Goal: Task Accomplishment & Management: Manage account settings

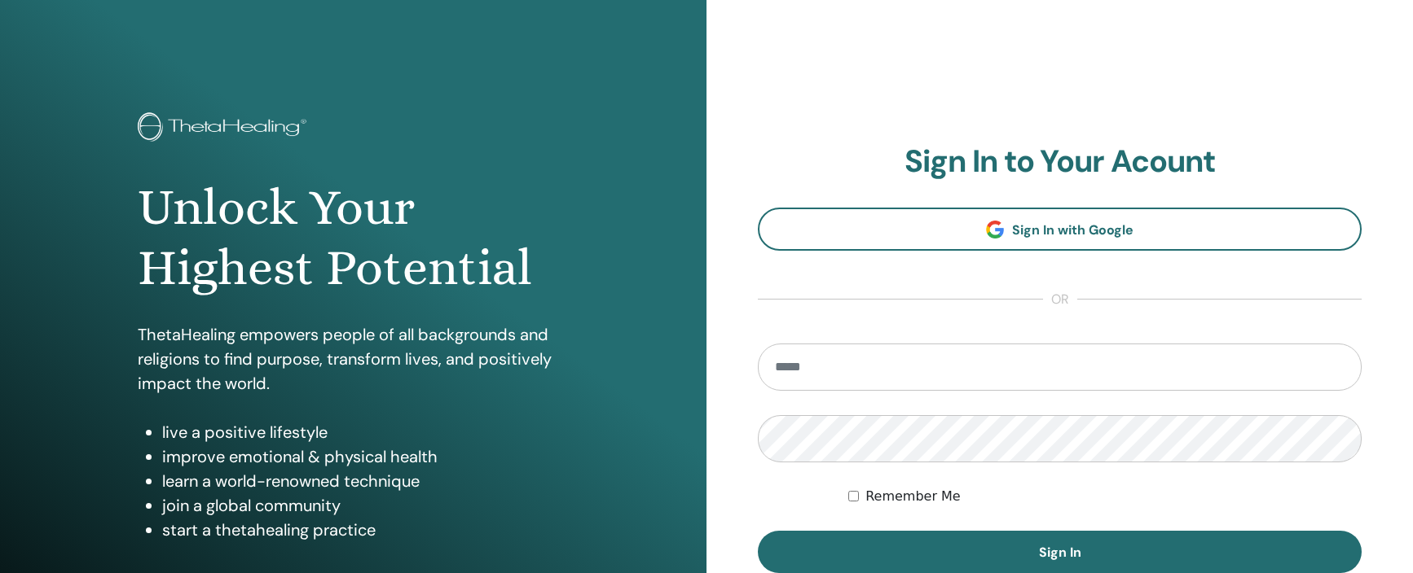
type input "**********"
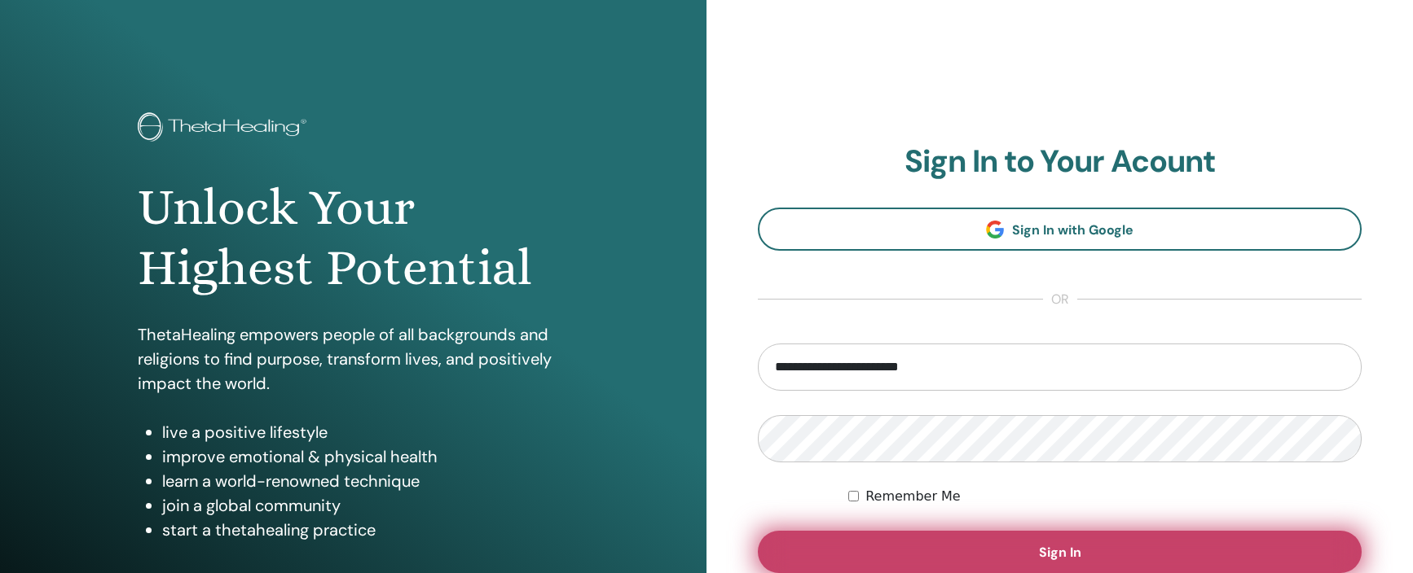
click at [964, 543] on button "Sign In" at bounding box center [1060, 552] width 604 height 42
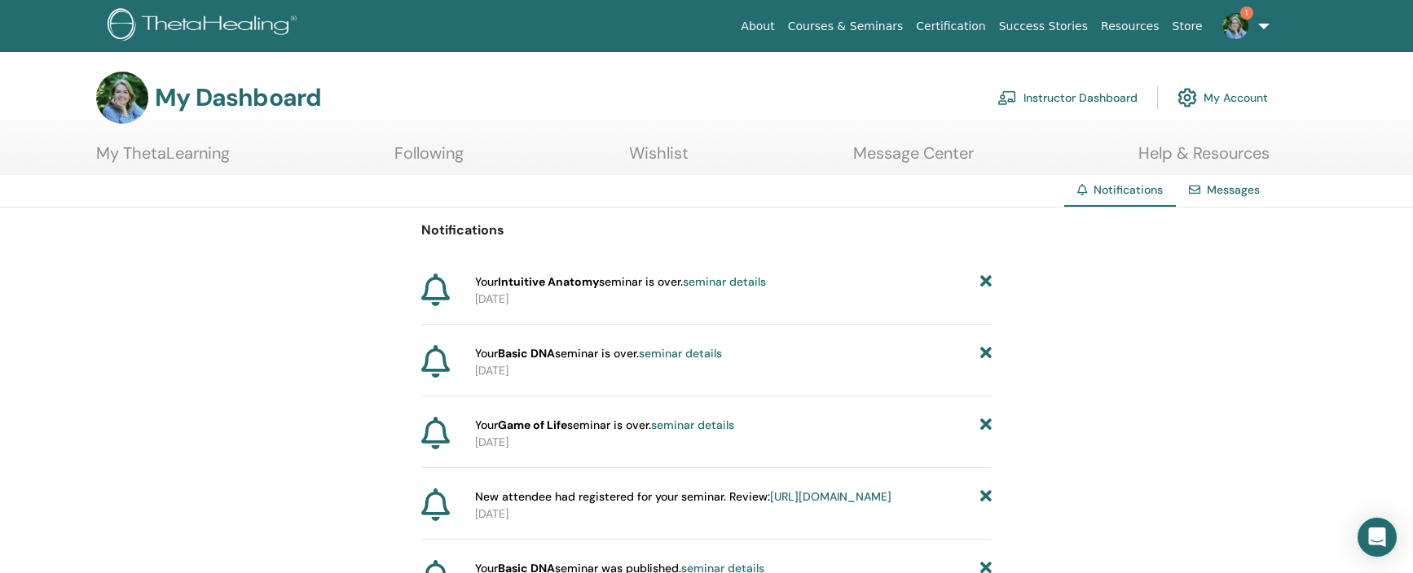
click at [1215, 102] on link "My Account" at bounding box center [1222, 98] width 90 height 36
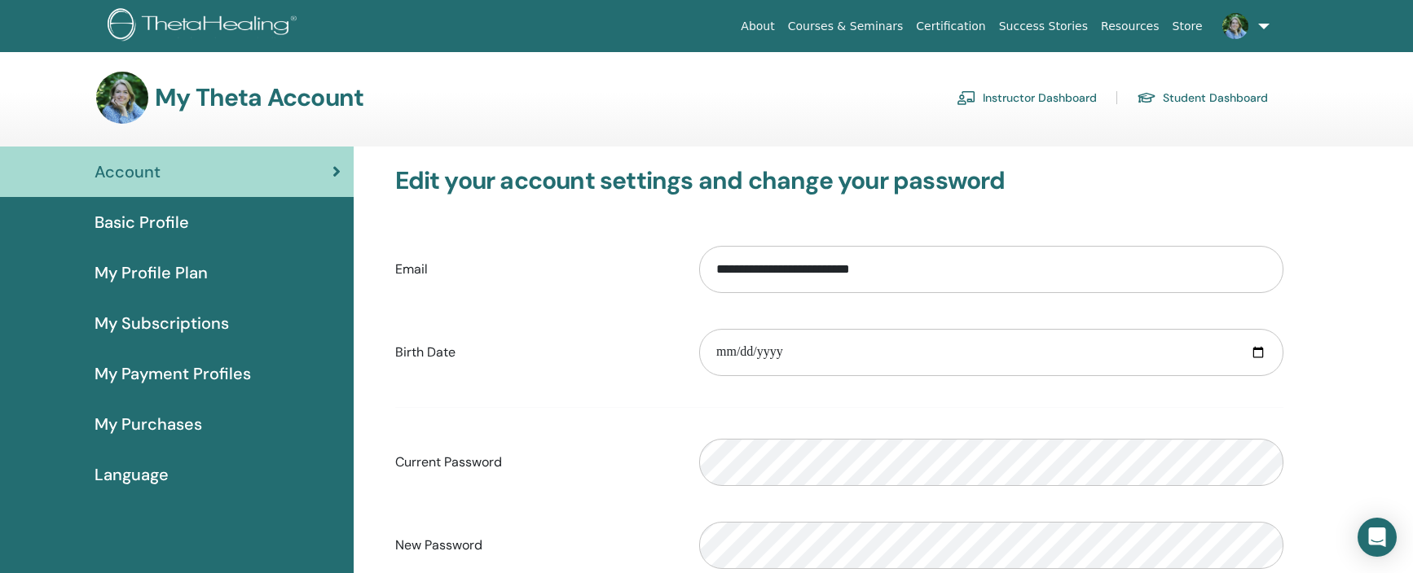
click at [990, 99] on link "Instructor Dashboard" at bounding box center [1026, 98] width 140 height 26
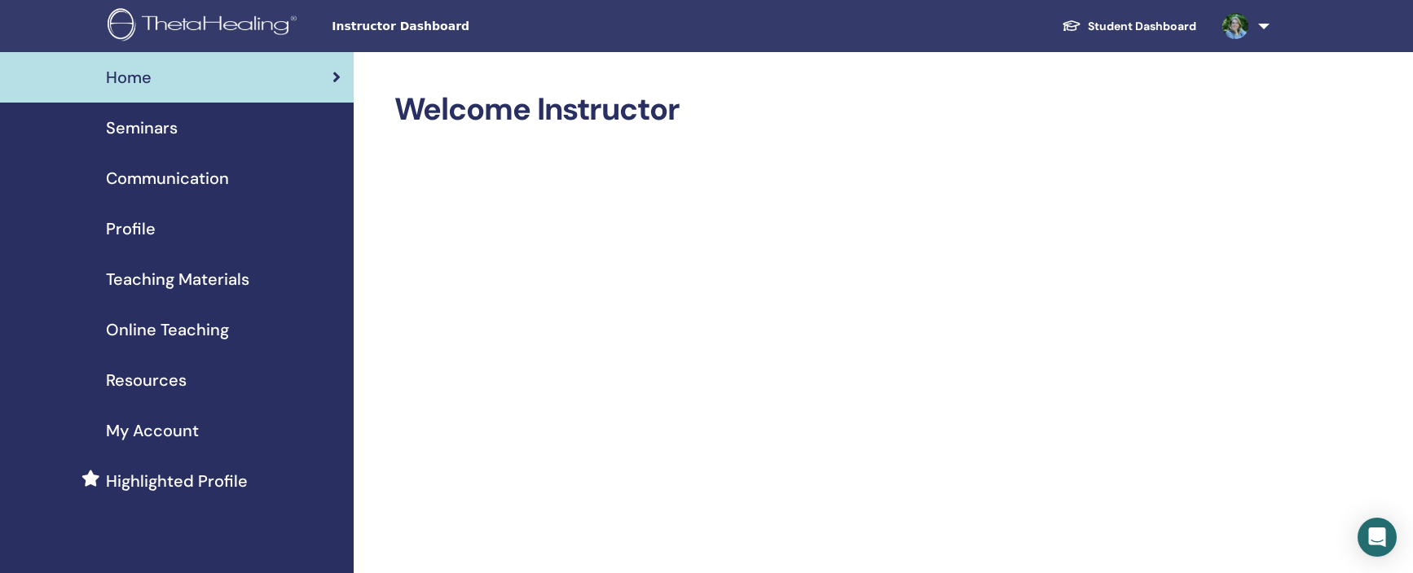
click at [165, 327] on span "Online Teaching" at bounding box center [167, 330] width 123 height 24
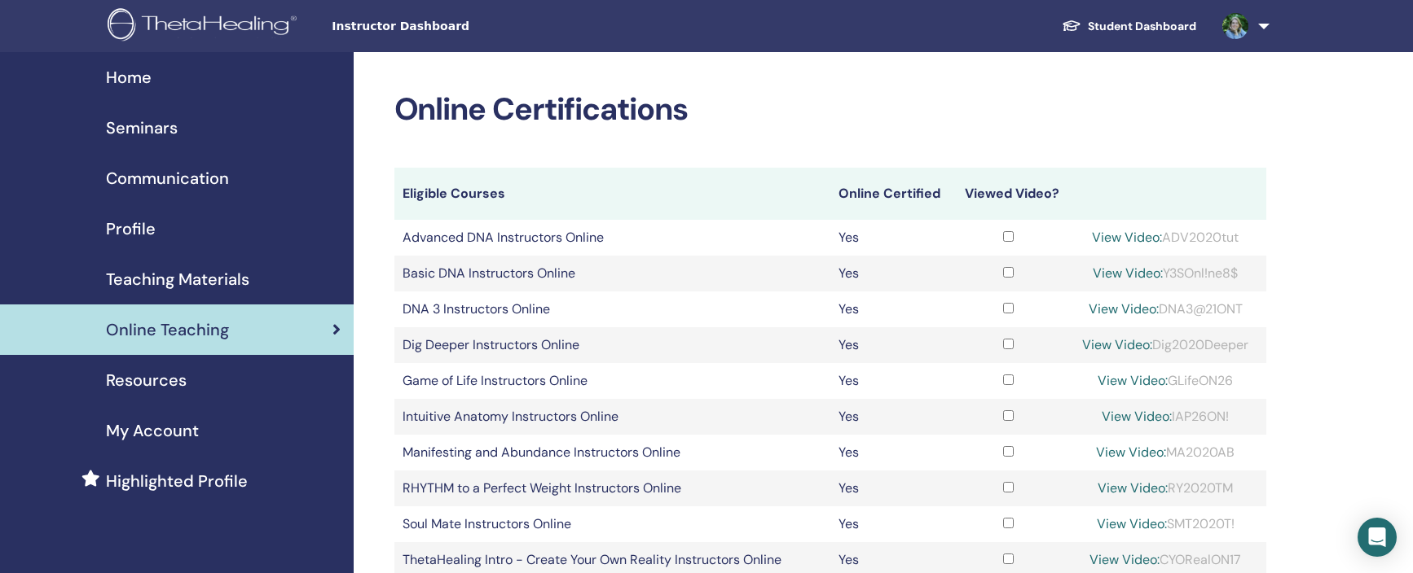
click at [141, 130] on span "Seminars" at bounding box center [142, 128] width 72 height 24
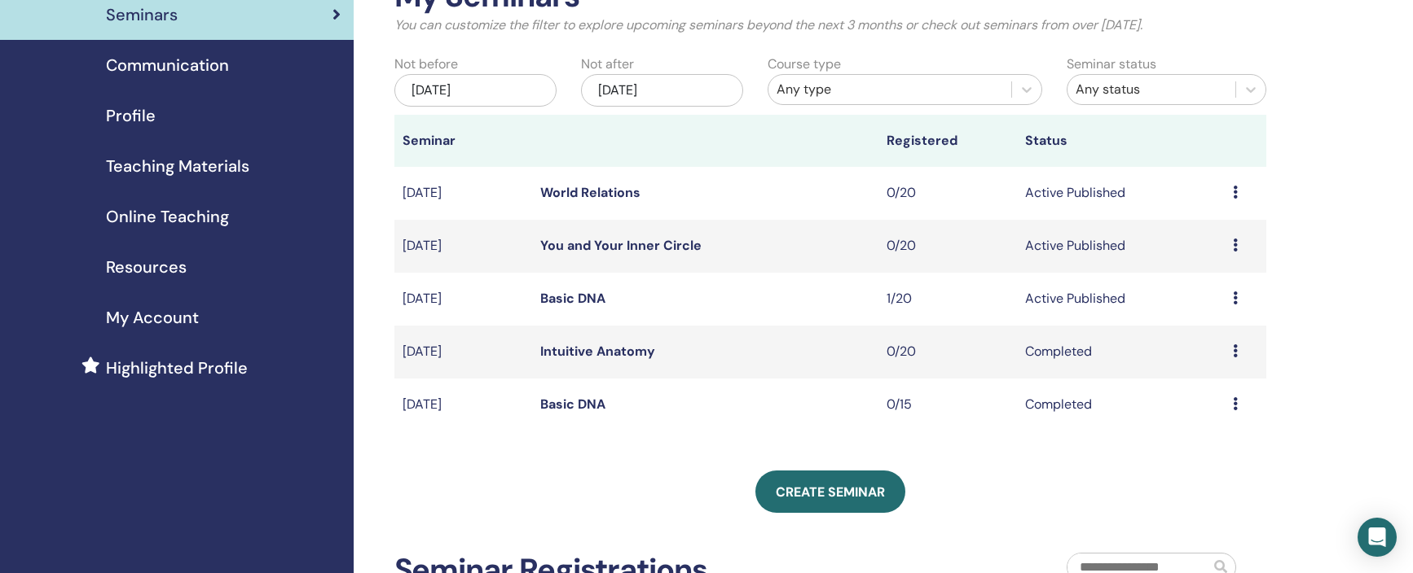
scroll to position [116, 0]
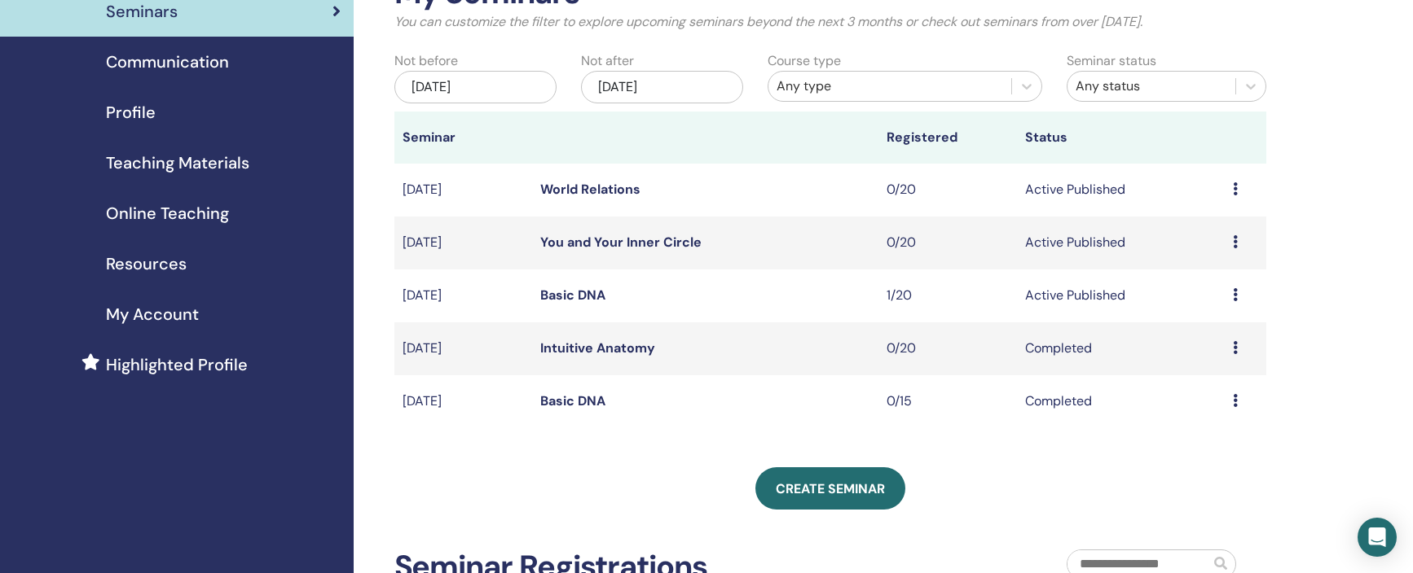
click at [1233, 239] on icon at bounding box center [1235, 241] width 5 height 13
click at [1195, 275] on li "Edit" at bounding box center [1202, 277] width 88 height 24
click at [1074, 244] on td "Active Published" at bounding box center [1121, 243] width 208 height 53
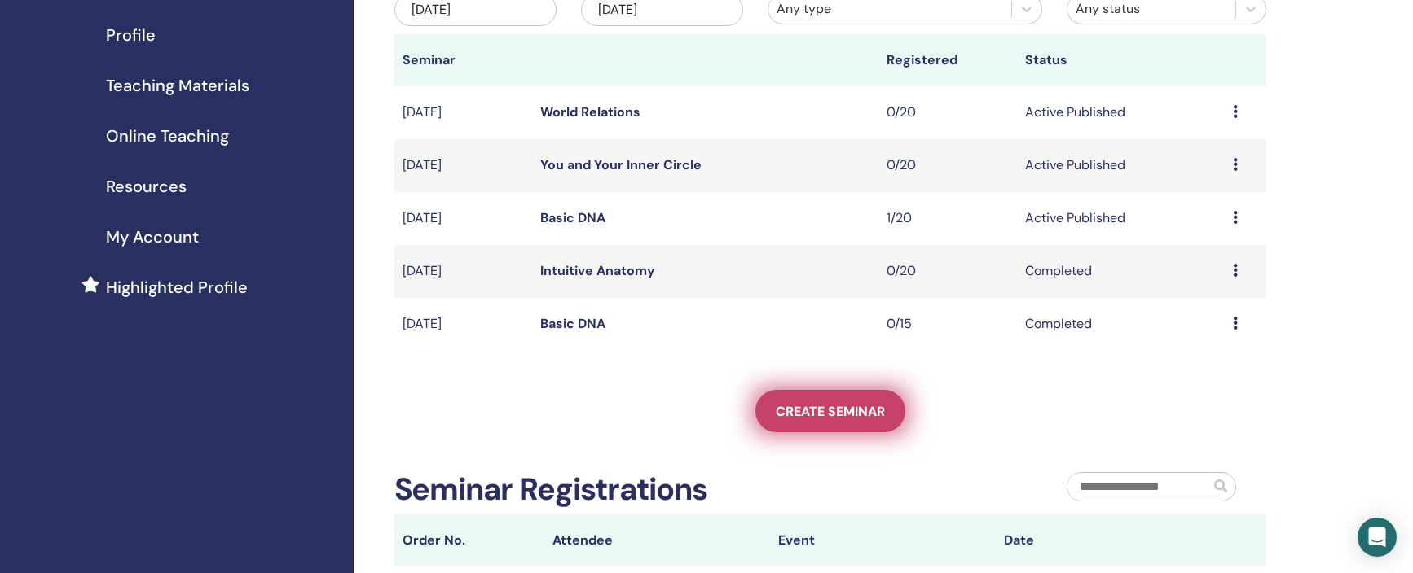
scroll to position [156, 0]
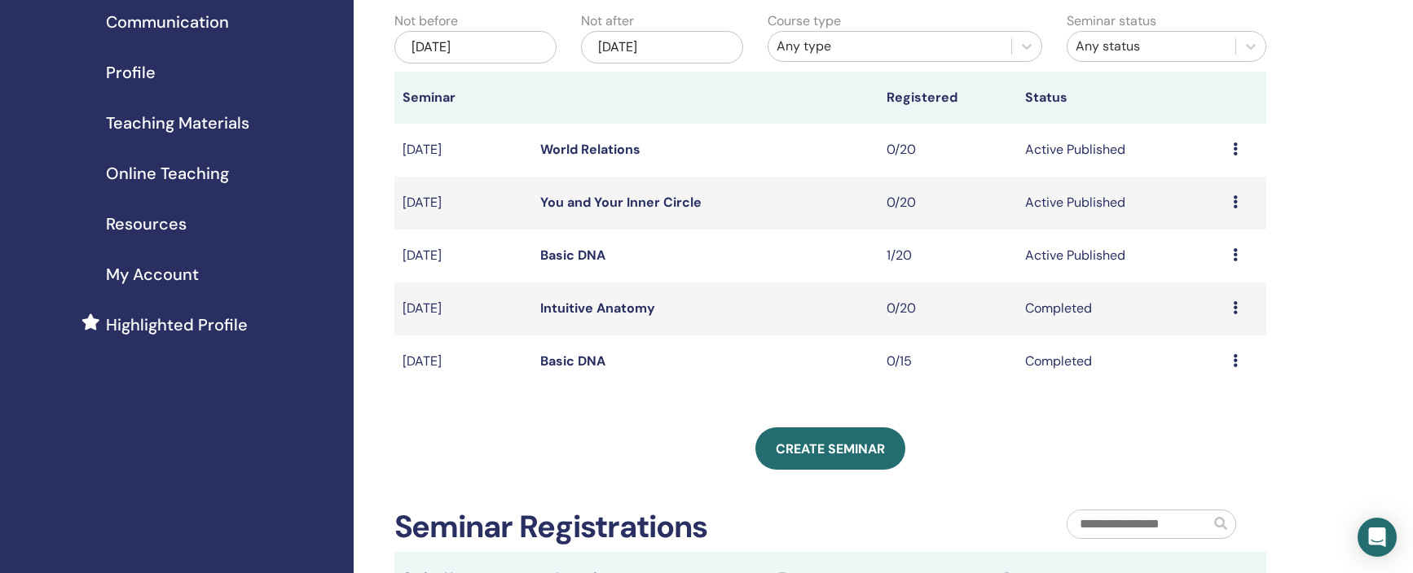
click at [1236, 202] on icon at bounding box center [1235, 202] width 5 height 13
click at [1196, 241] on link "Edit" at bounding box center [1186, 239] width 24 height 17
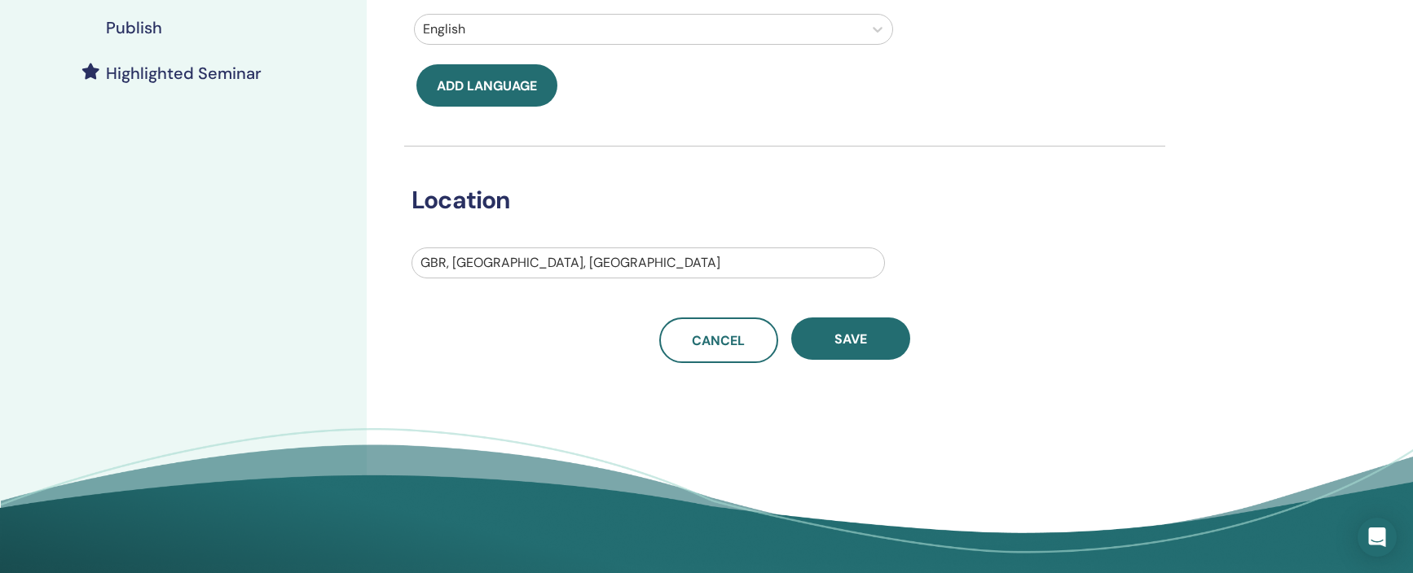
scroll to position [419, 0]
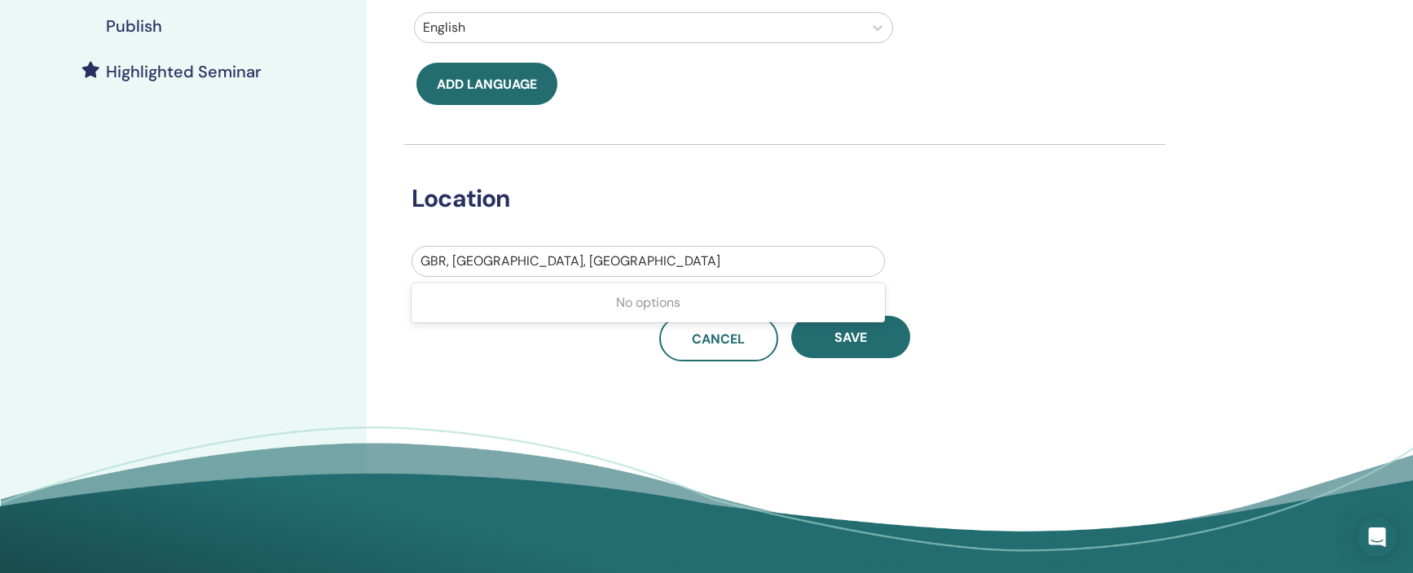
click at [569, 265] on div at bounding box center [647, 261] width 455 height 23
click at [551, 255] on div at bounding box center [647, 261] width 455 height 23
click at [718, 184] on h3 "Location" at bounding box center [772, 198] width 741 height 29
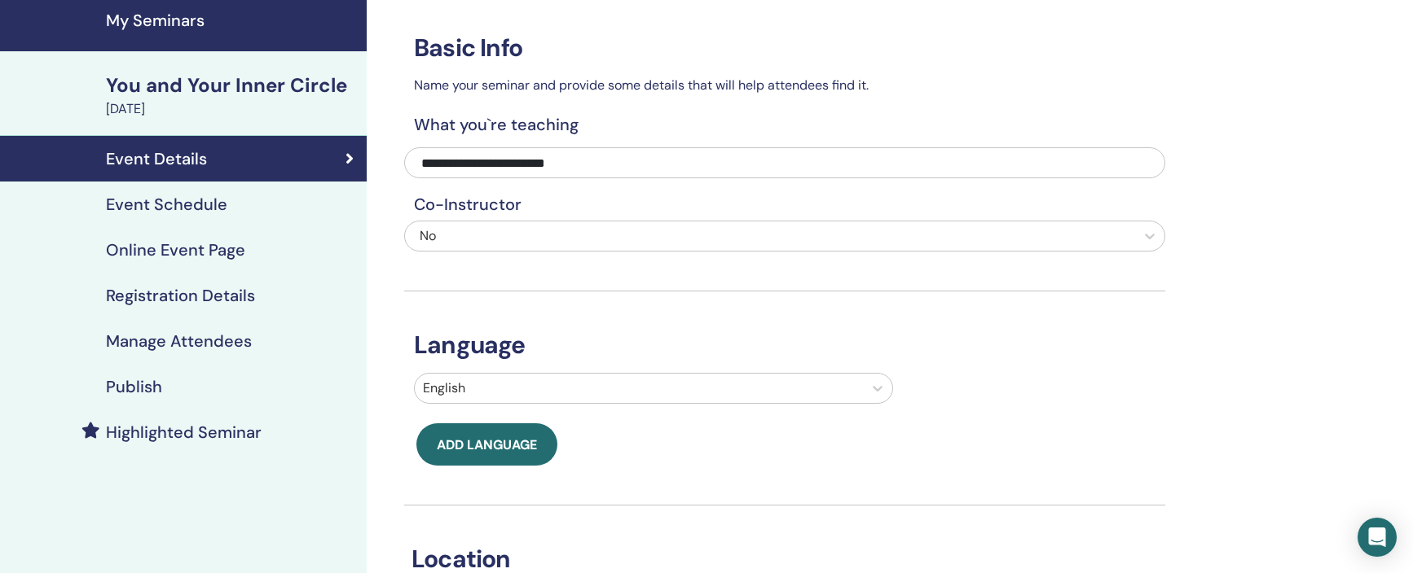
scroll to position [62, 0]
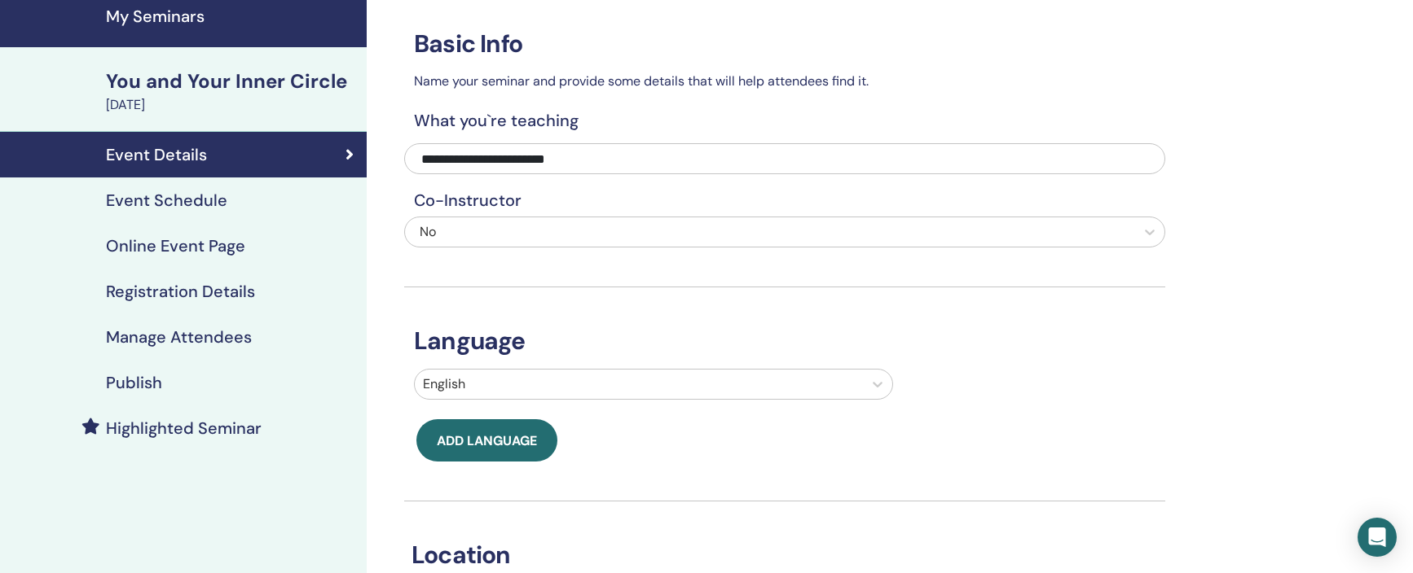
click at [189, 201] on h4 "Event Schedule" at bounding box center [166, 201] width 121 height 20
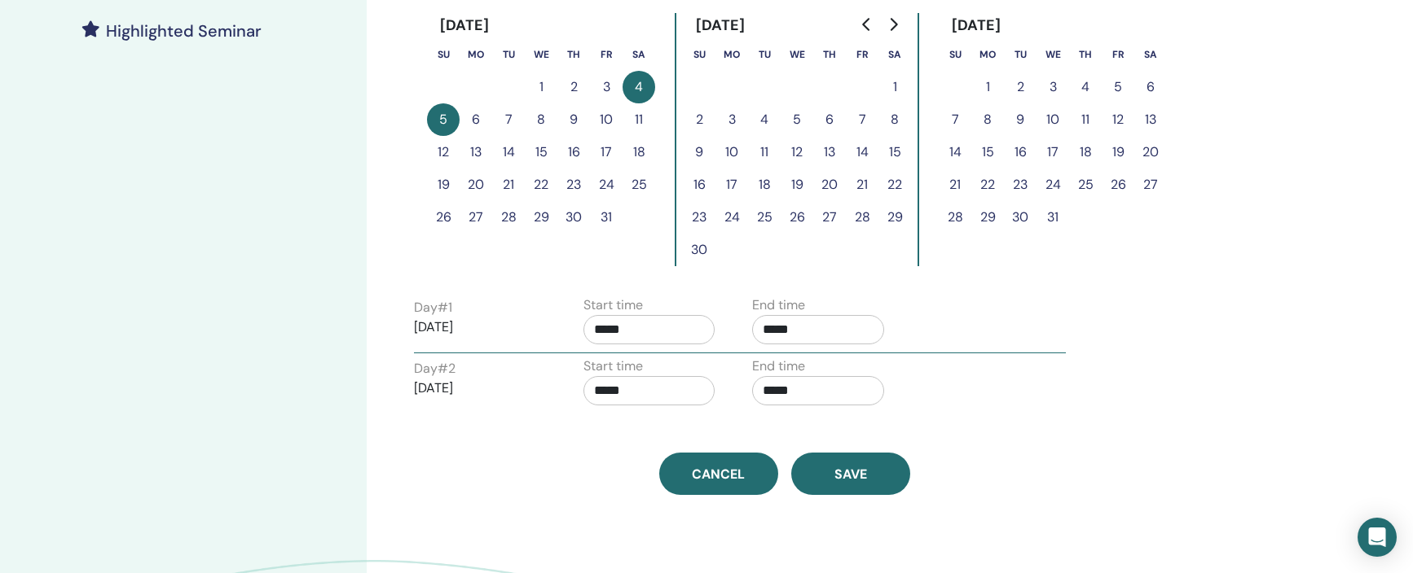
scroll to position [463, 0]
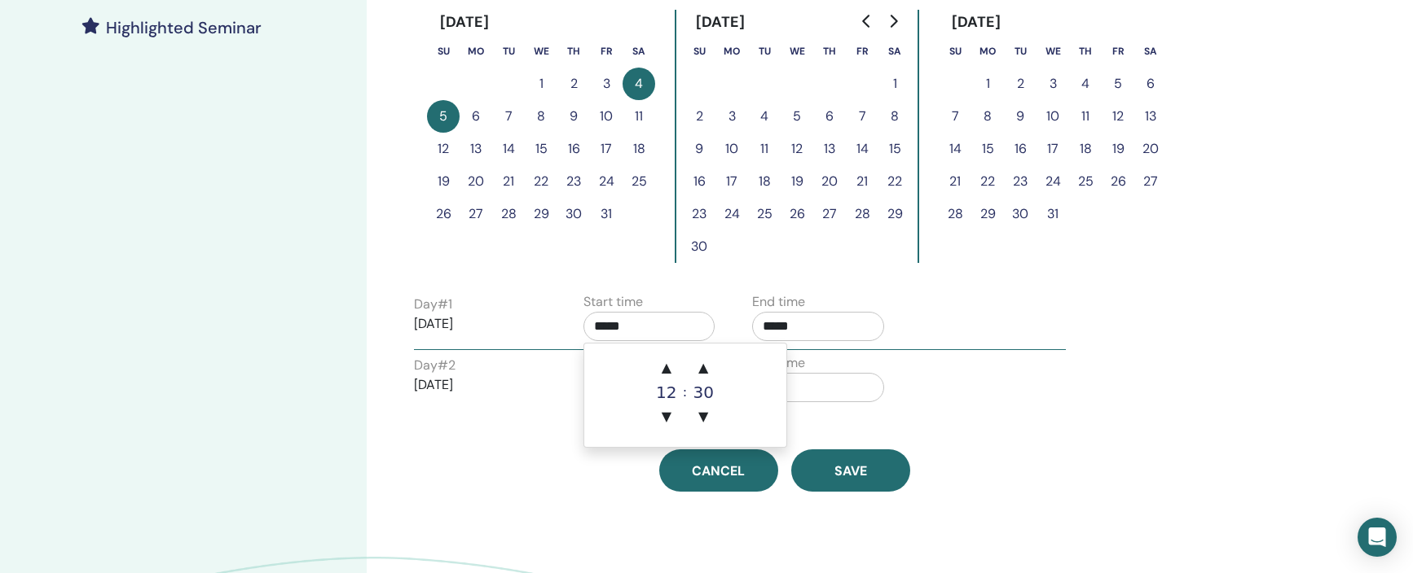
click at [598, 323] on input "*****" at bounding box center [649, 326] width 132 height 29
click at [669, 415] on span "▼" at bounding box center [666, 417] width 33 height 33
click at [664, 370] on span "▲" at bounding box center [666, 368] width 33 height 33
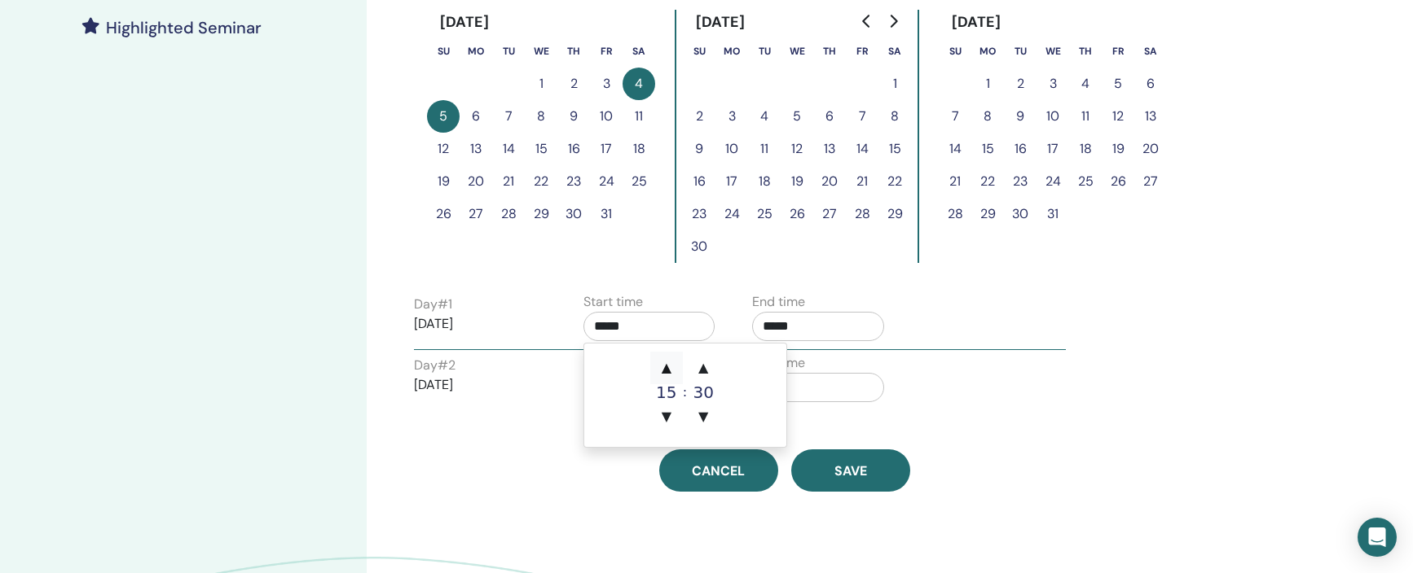
click at [664, 370] on span "▲" at bounding box center [666, 368] width 33 height 33
click at [665, 417] on span "▼" at bounding box center [666, 417] width 33 height 33
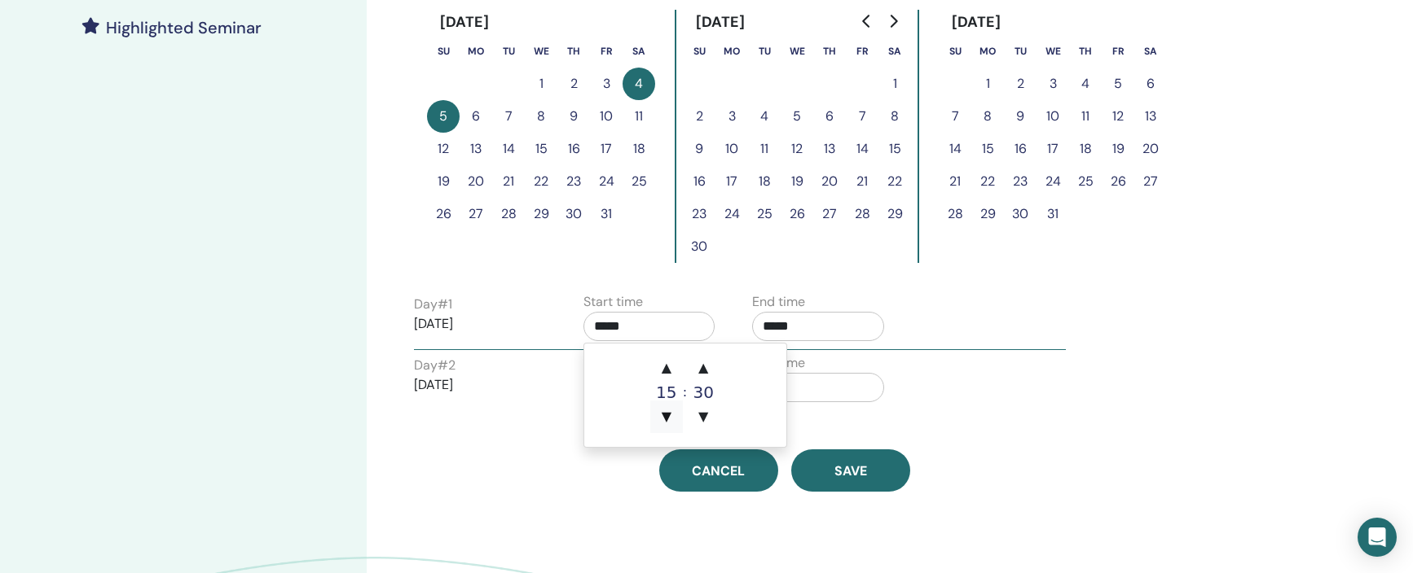
click at [665, 417] on span "▼" at bounding box center [666, 417] width 33 height 33
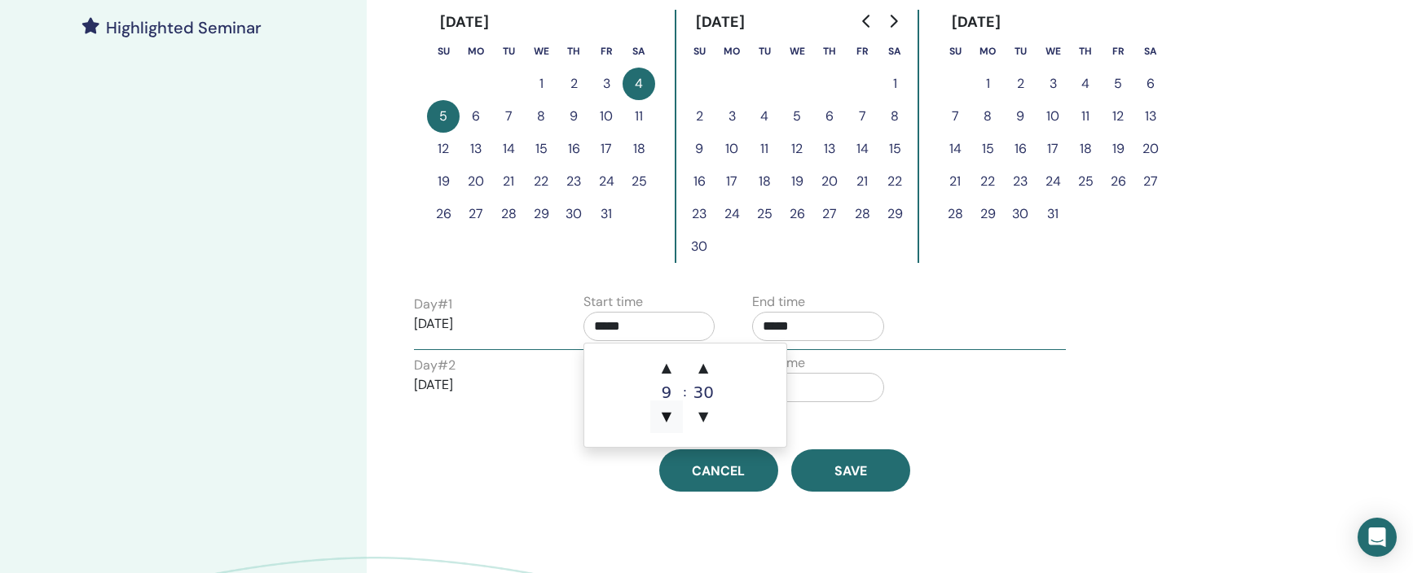
click at [665, 417] on span "▼" at bounding box center [666, 417] width 33 height 33
click at [666, 367] on span "▲" at bounding box center [666, 368] width 33 height 33
click at [707, 417] on span "▼" at bounding box center [703, 417] width 33 height 33
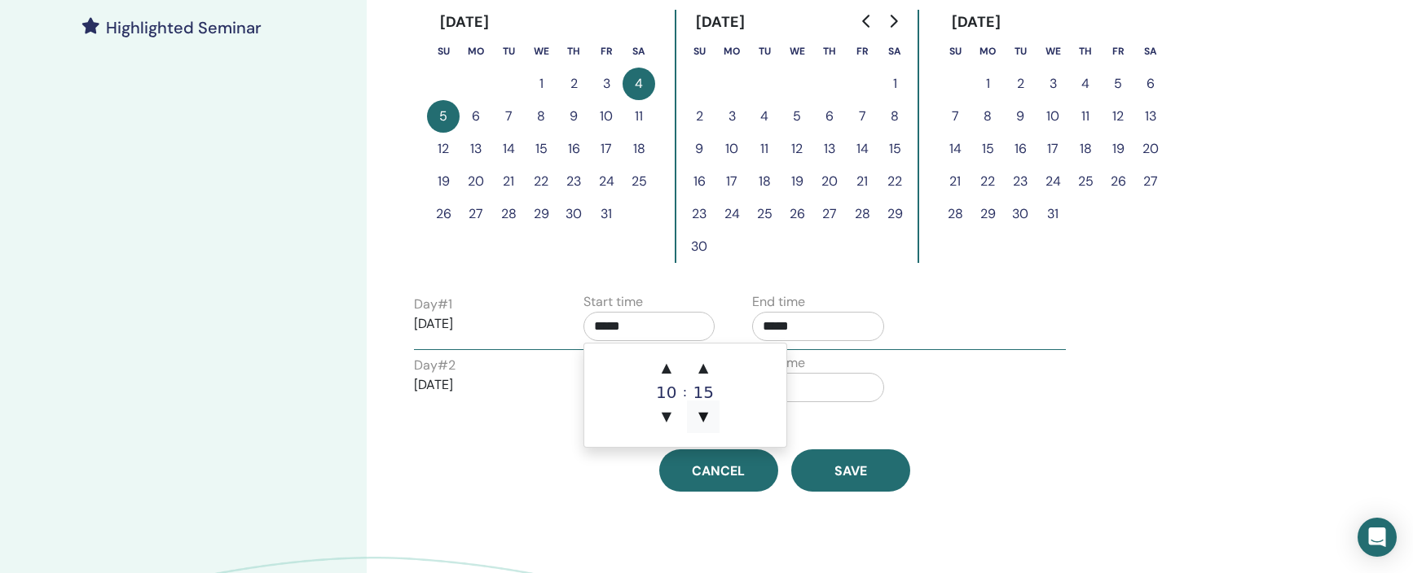
click at [707, 417] on span "▼" at bounding box center [703, 417] width 33 height 33
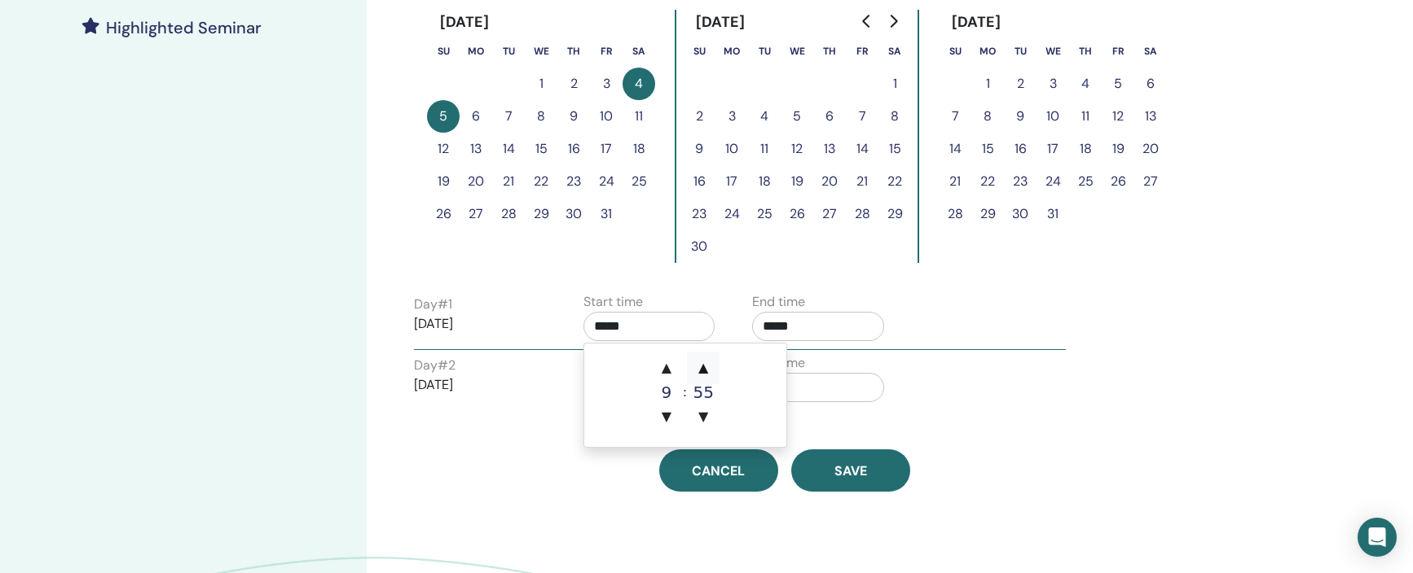
click at [706, 365] on span "▲" at bounding box center [703, 368] width 33 height 33
type input "*****"
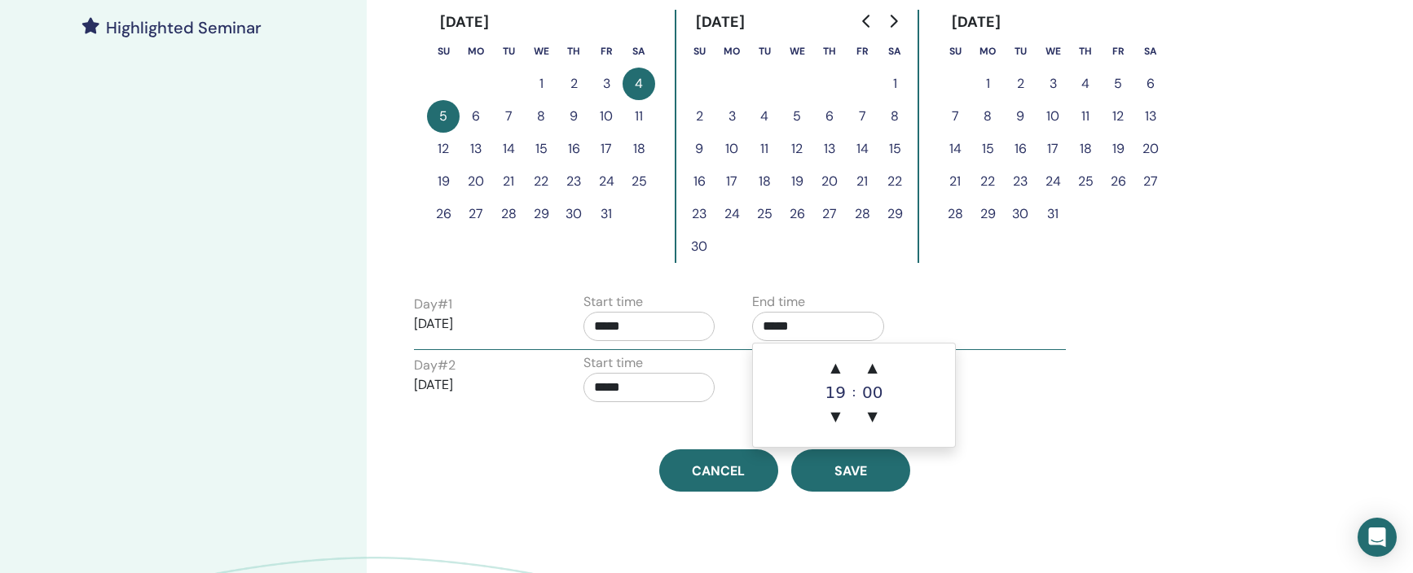
click at [768, 329] on input "*****" at bounding box center [818, 326] width 132 height 29
click at [845, 414] on span "▼" at bounding box center [835, 417] width 33 height 33
click at [870, 365] on span "▲" at bounding box center [872, 368] width 33 height 33
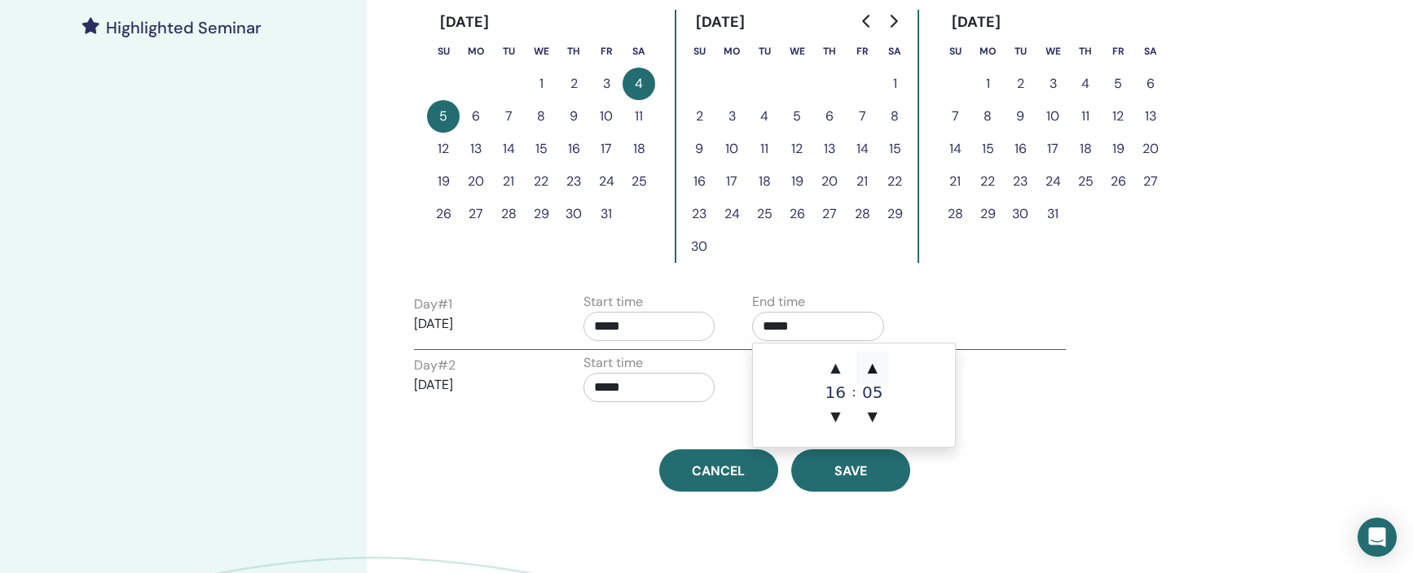
click at [870, 365] on span "▲" at bounding box center [872, 368] width 33 height 33
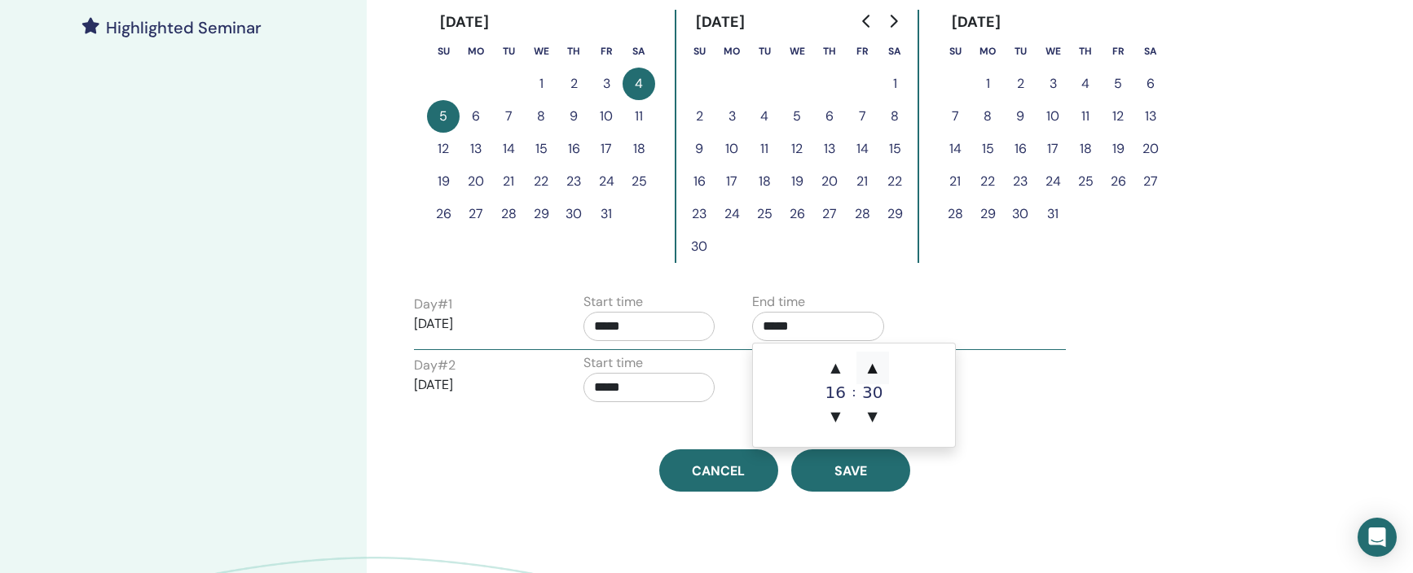
type input "*****"
click at [991, 323] on div "Day # 1 2025/10/04 Start time ***** End time *****" at bounding box center [740, 320] width 676 height 57
click at [601, 384] on input "*****" at bounding box center [649, 387] width 132 height 29
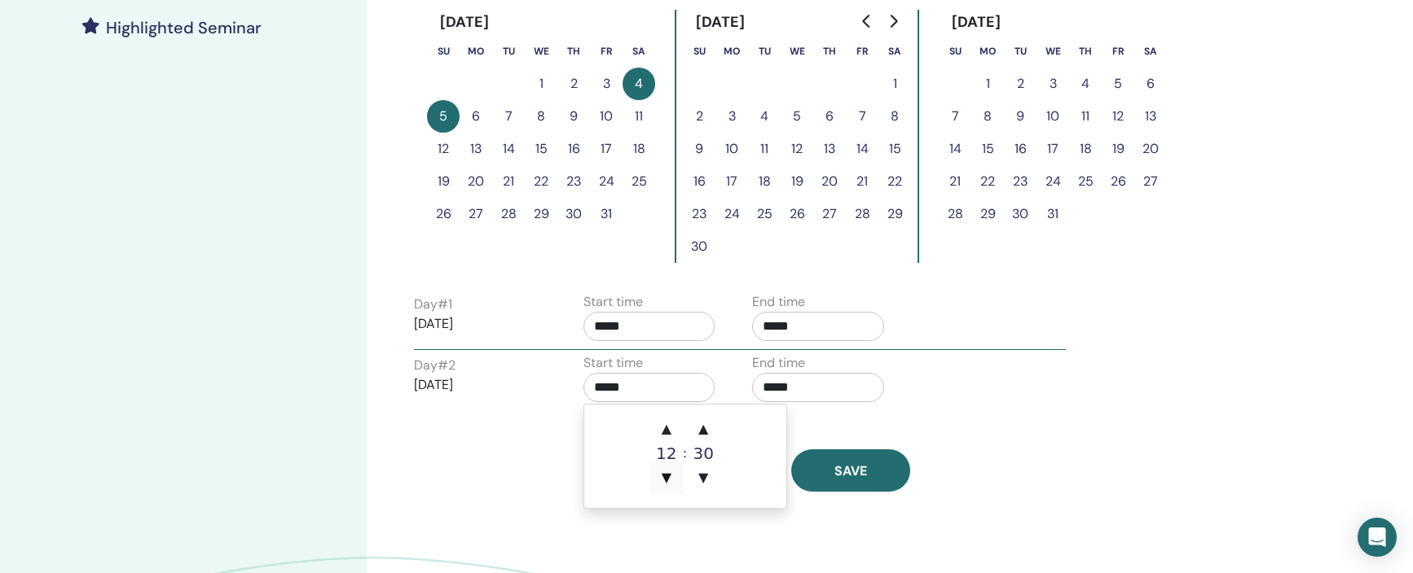
click at [667, 477] on span "▼" at bounding box center [666, 478] width 33 height 33
click at [703, 477] on span "▼" at bounding box center [703, 478] width 33 height 33
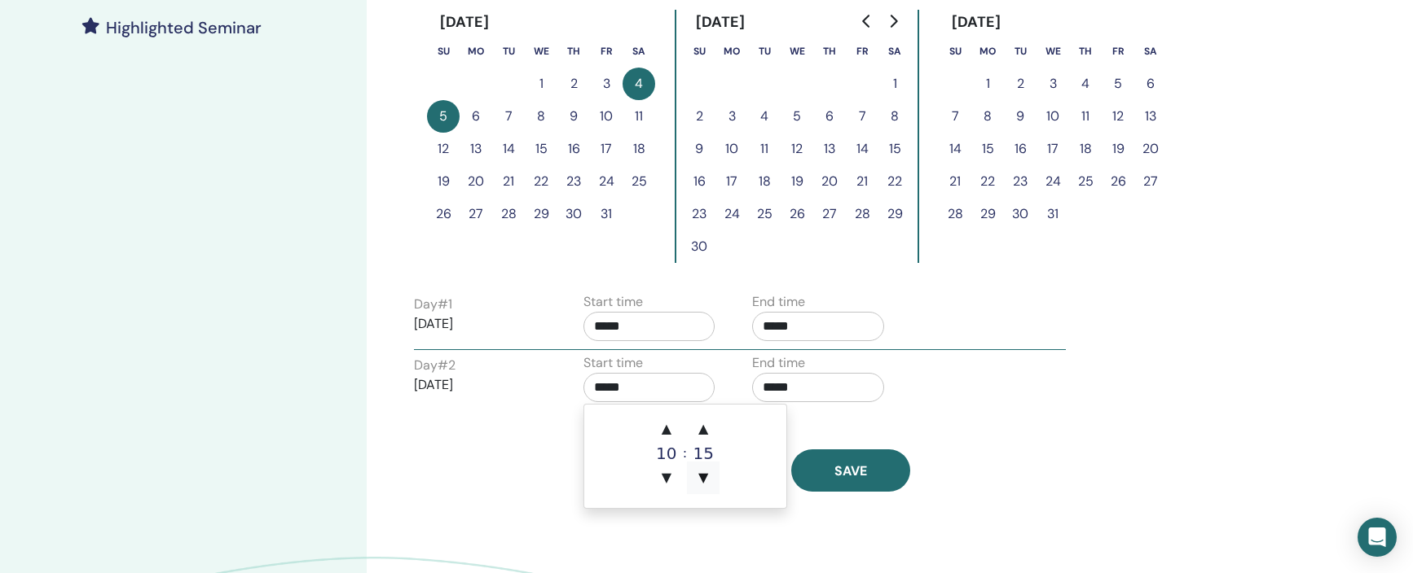
click at [703, 477] on span "▼" at bounding box center [703, 478] width 33 height 33
type input "*****"
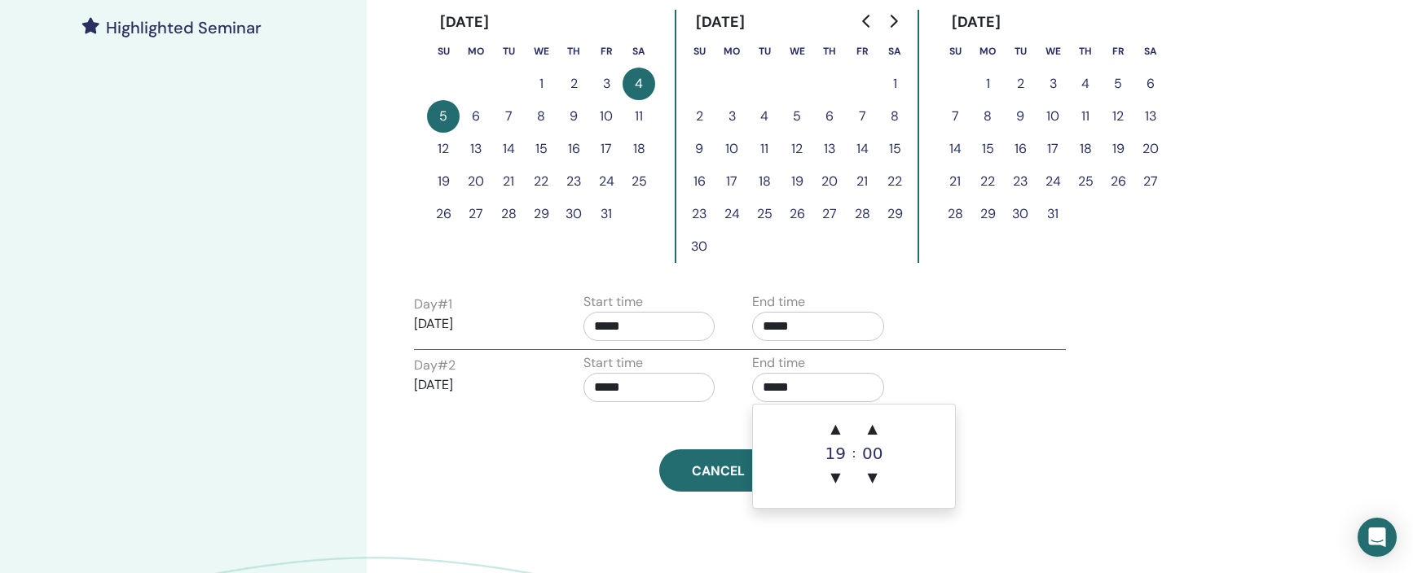
click at [776, 392] on input "*****" at bounding box center [818, 387] width 132 height 29
click at [833, 477] on span "▼" at bounding box center [835, 478] width 33 height 33
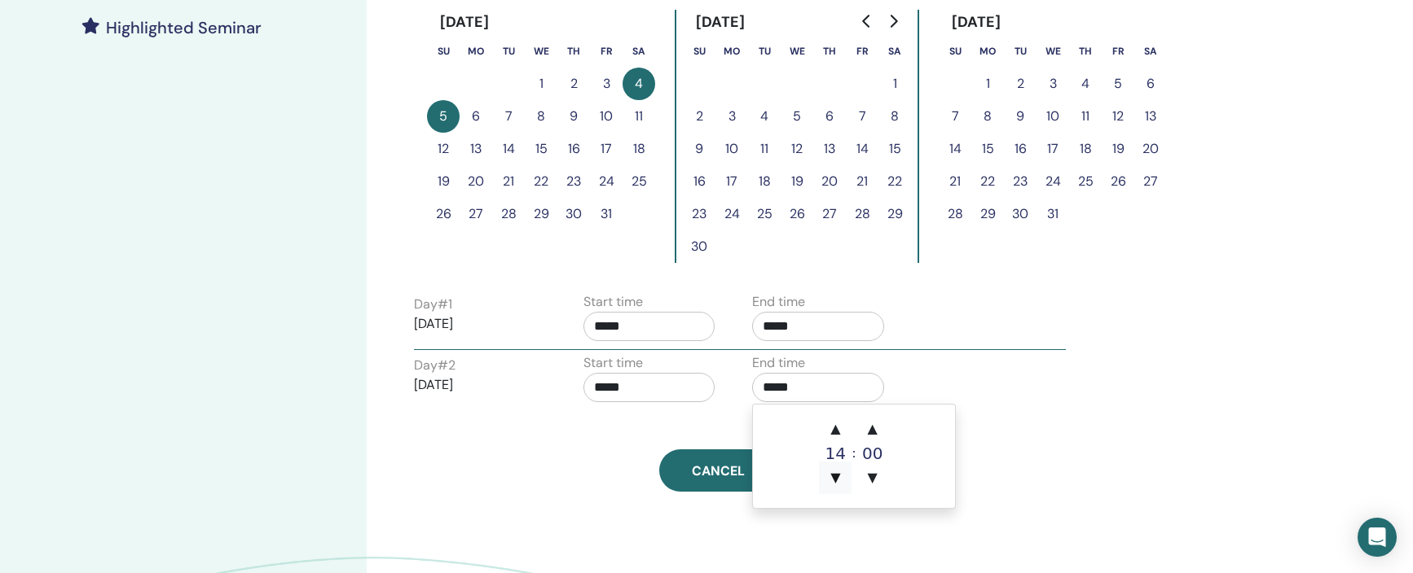
click at [833, 477] on span "▼" at bounding box center [835, 478] width 33 height 33
click at [836, 427] on span "▲" at bounding box center [835, 429] width 33 height 33
click at [872, 428] on span "▲" at bounding box center [872, 429] width 33 height 33
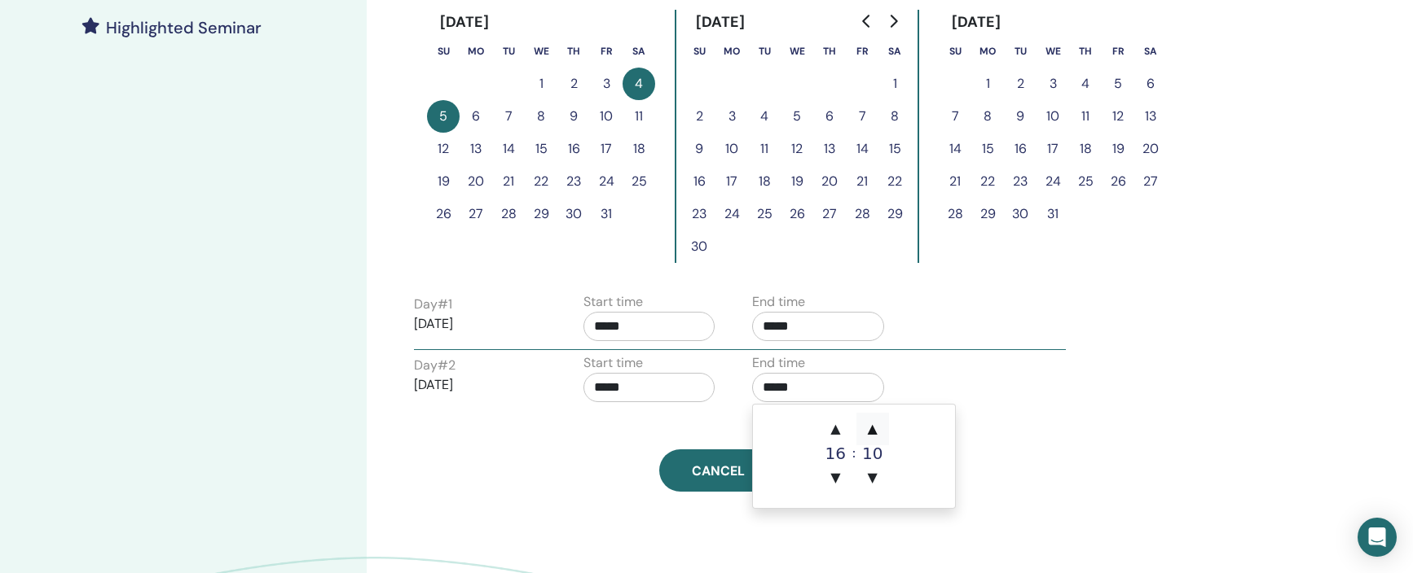
click at [872, 428] on span "▲" at bounding box center [872, 429] width 33 height 33
type input "*****"
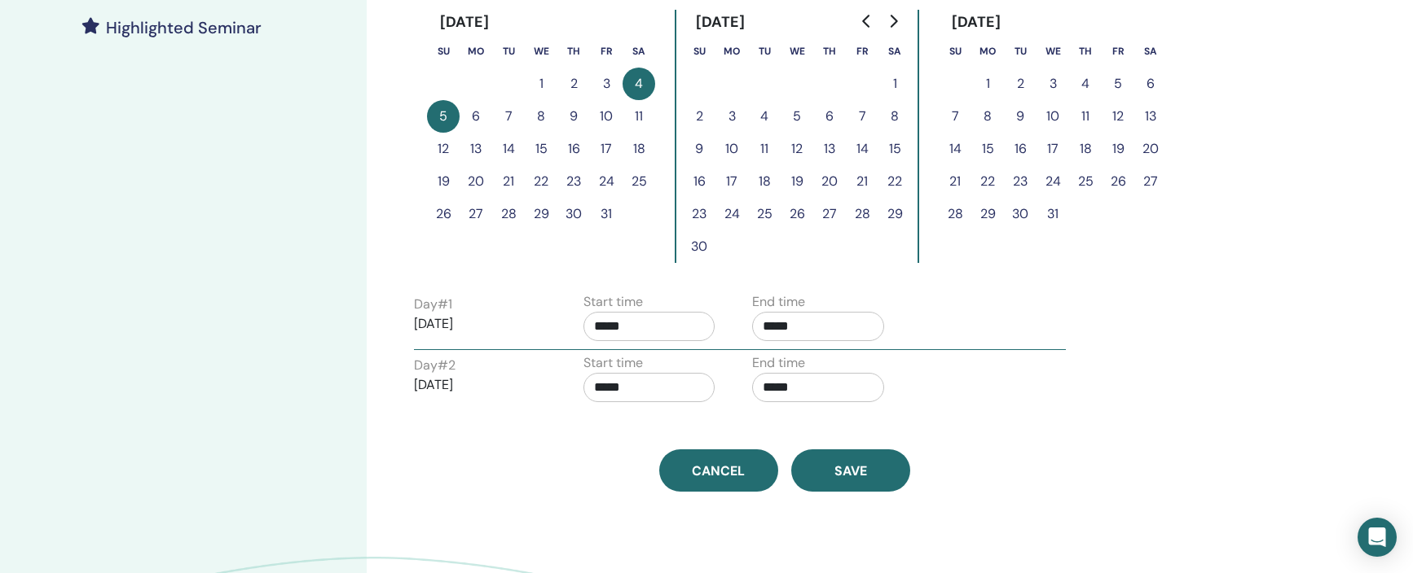
click at [1025, 424] on div "Time Zone (GMT+1) Europe/London Seminar Date and Time Start date End date Done …" at bounding box center [784, 40] width 761 height 903
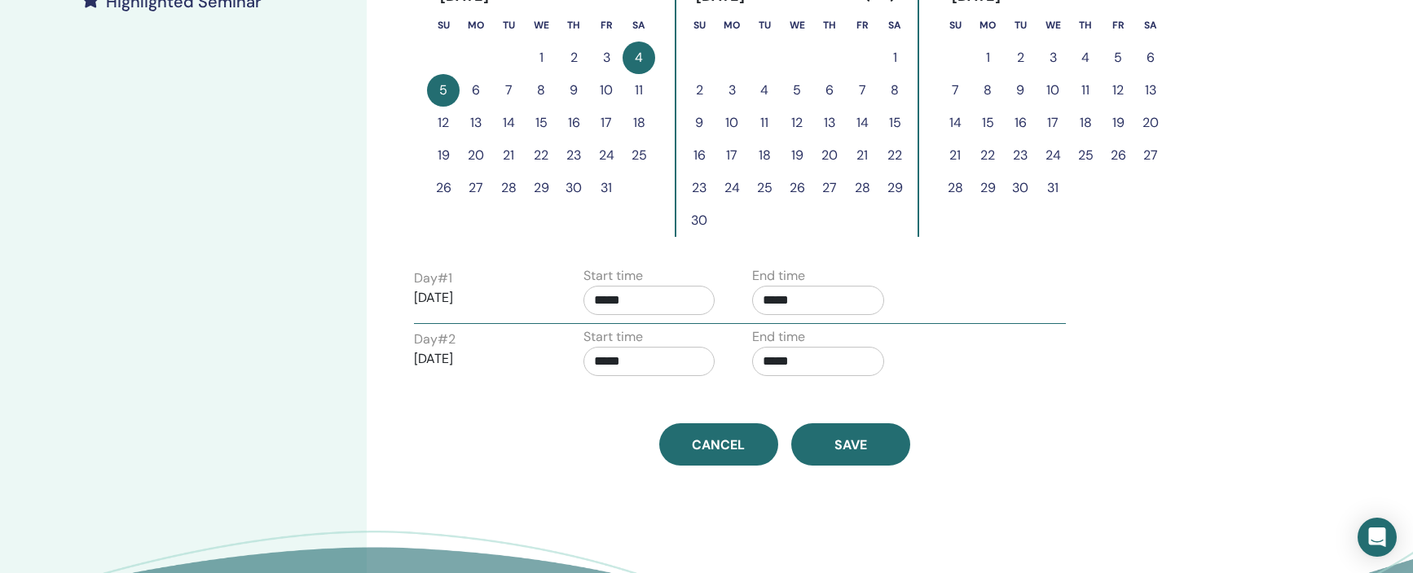
scroll to position [493, 0]
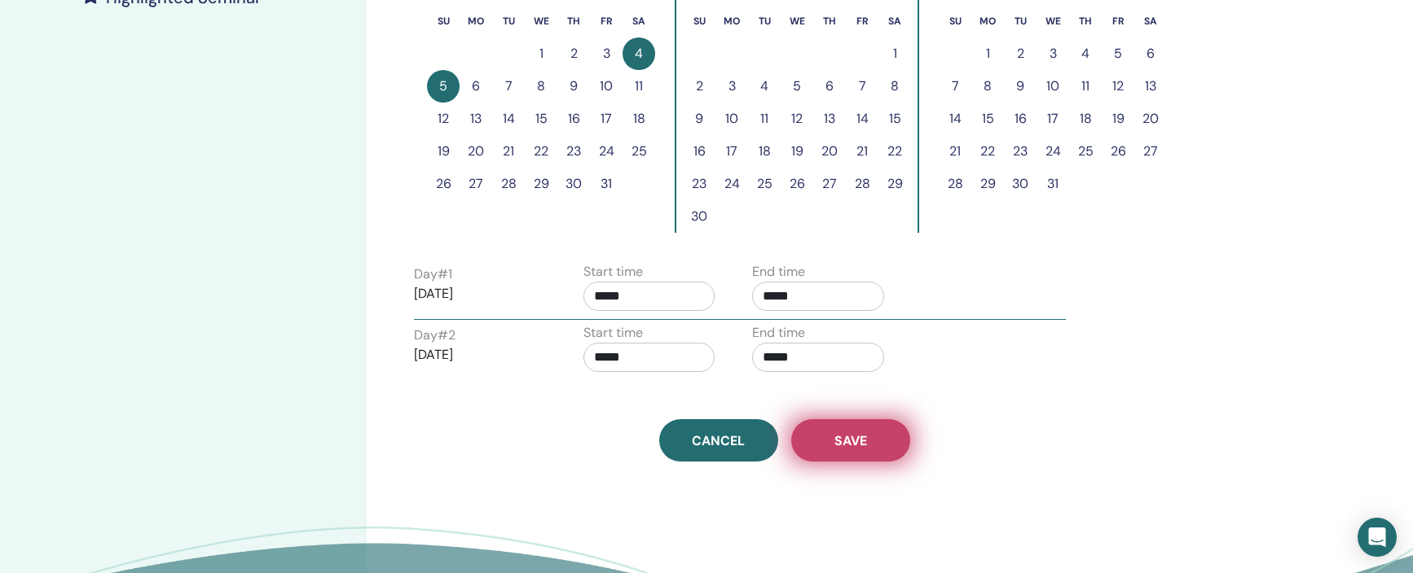
click at [862, 437] on span "Save" at bounding box center [850, 441] width 33 height 17
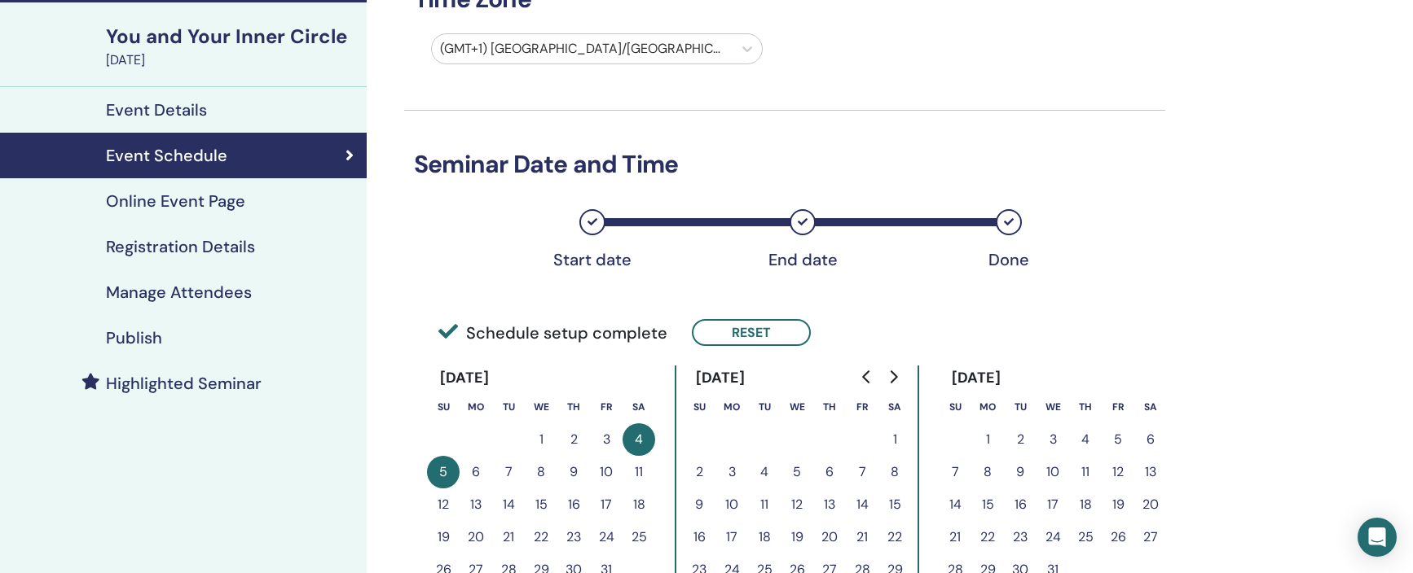
scroll to position [96, 0]
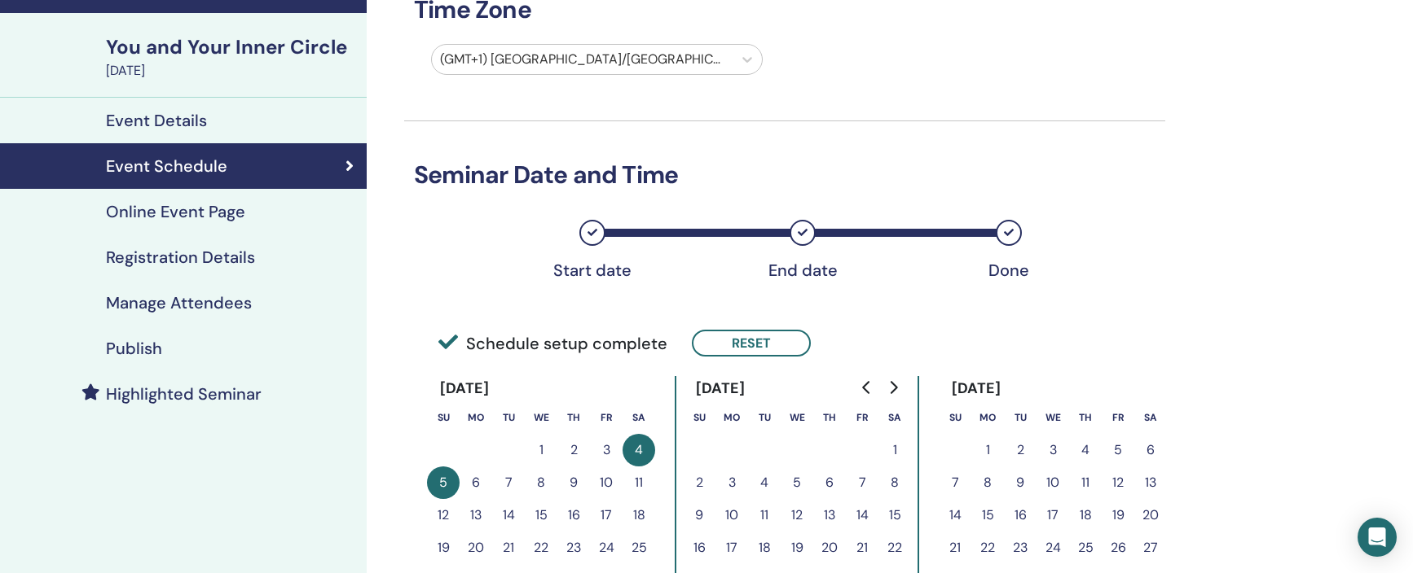
click at [174, 217] on h4 "Online Event Page" at bounding box center [175, 212] width 139 height 20
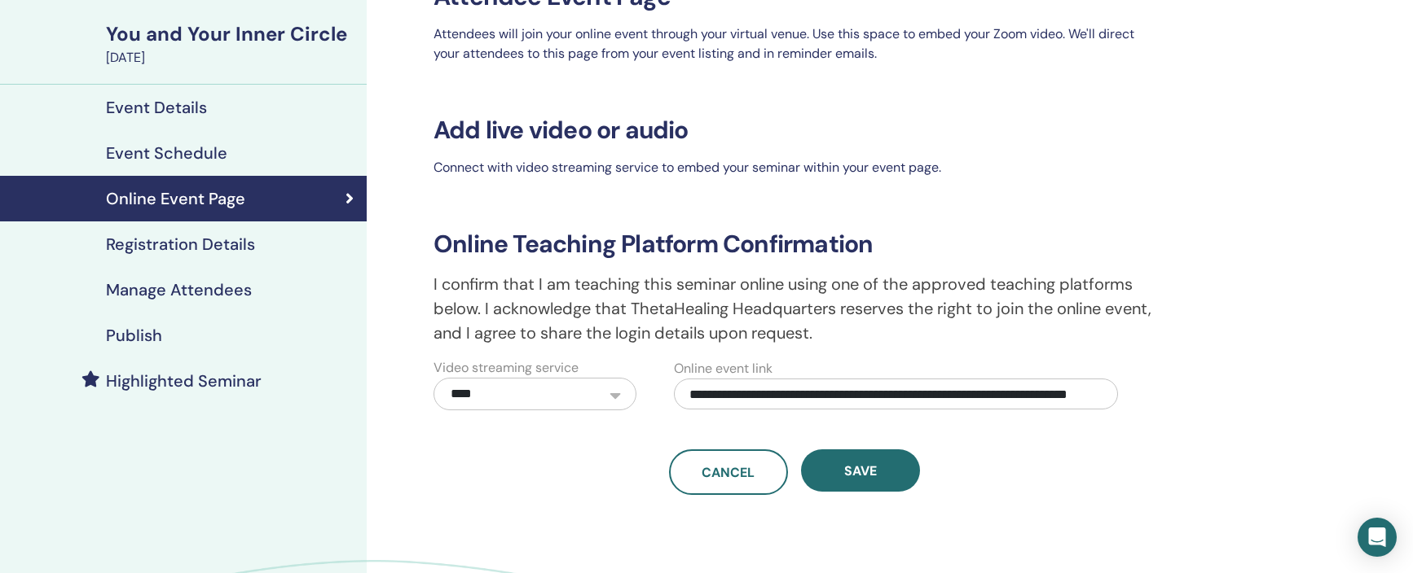
scroll to position [107, 0]
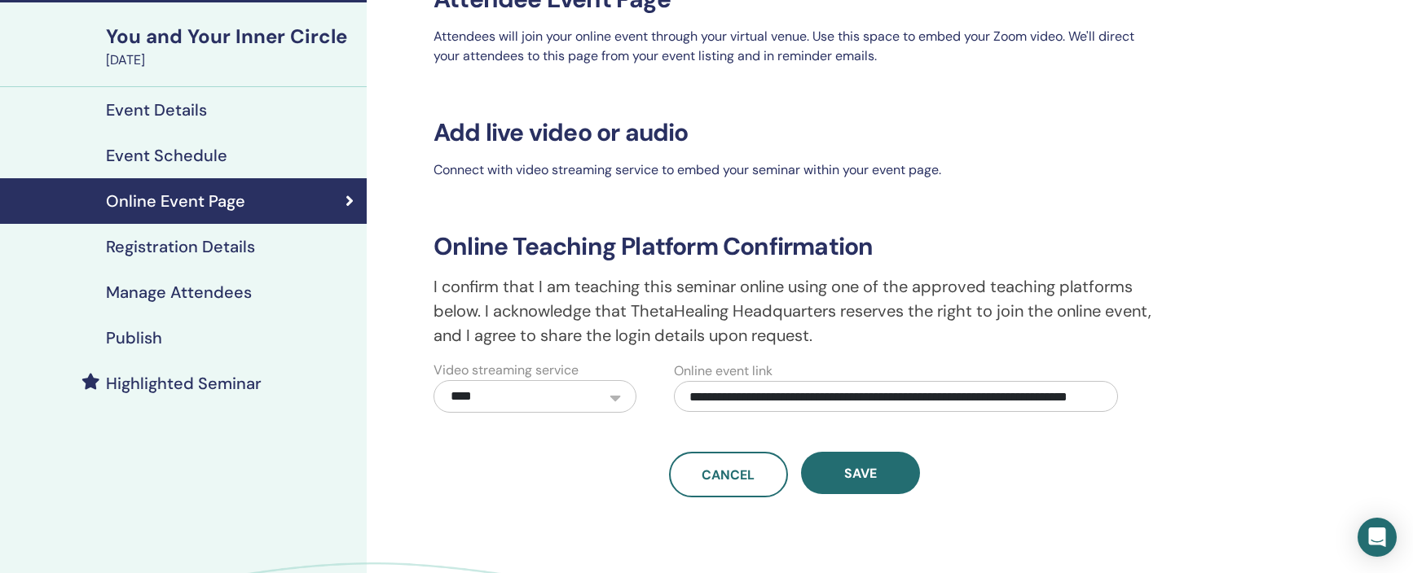
click at [196, 250] on h4 "Registration Details" at bounding box center [180, 247] width 149 height 20
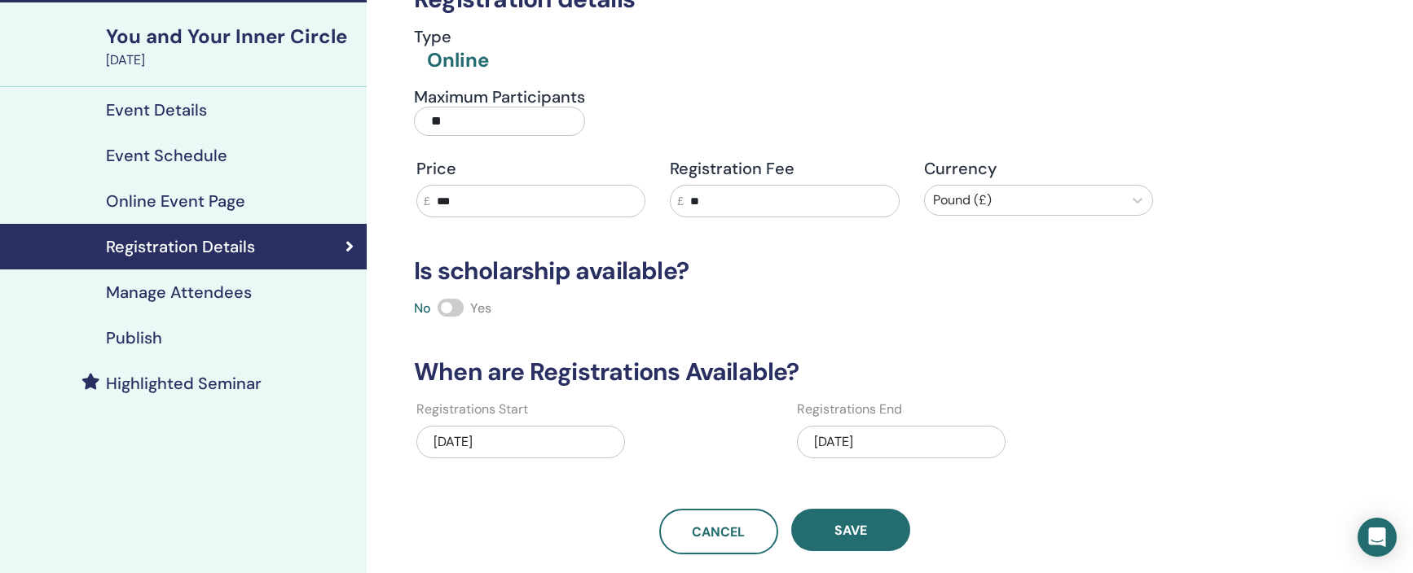
click at [168, 115] on h4 "Event Details" at bounding box center [156, 110] width 101 height 20
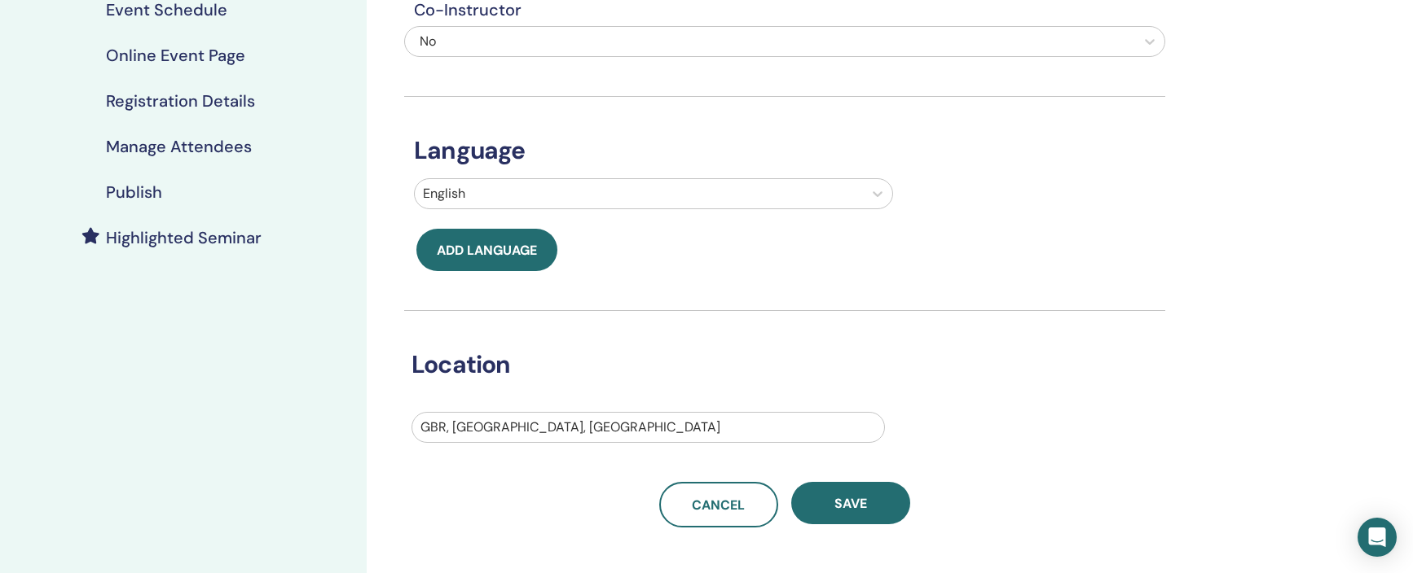
scroll to position [255, 0]
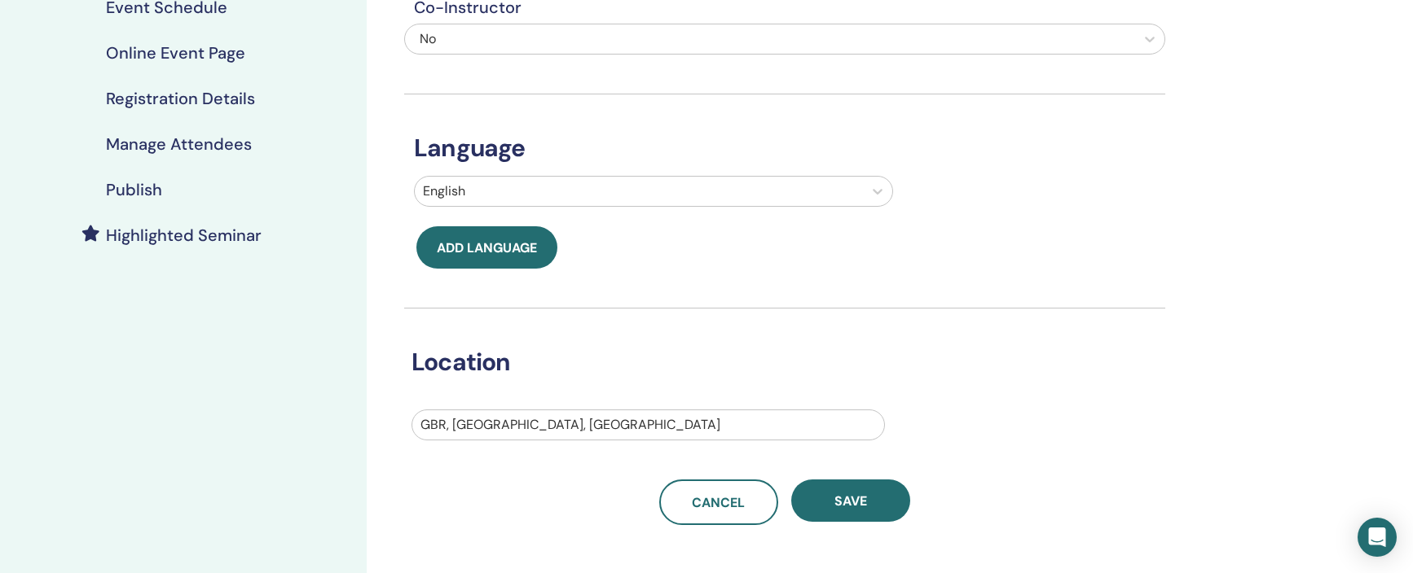
click at [535, 417] on div at bounding box center [647, 425] width 455 height 23
click at [536, 420] on div at bounding box center [647, 425] width 455 height 23
click at [504, 421] on div at bounding box center [647, 425] width 455 height 23
click at [477, 426] on div at bounding box center [647, 425] width 455 height 23
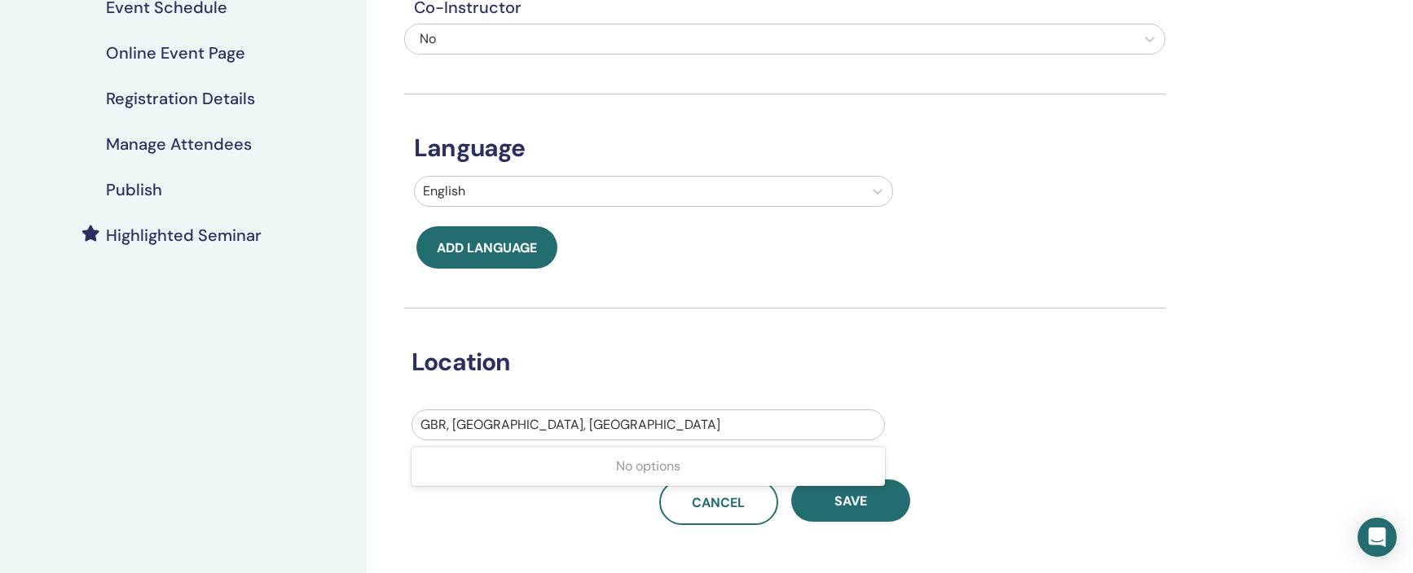
type input "*"
type input "**********"
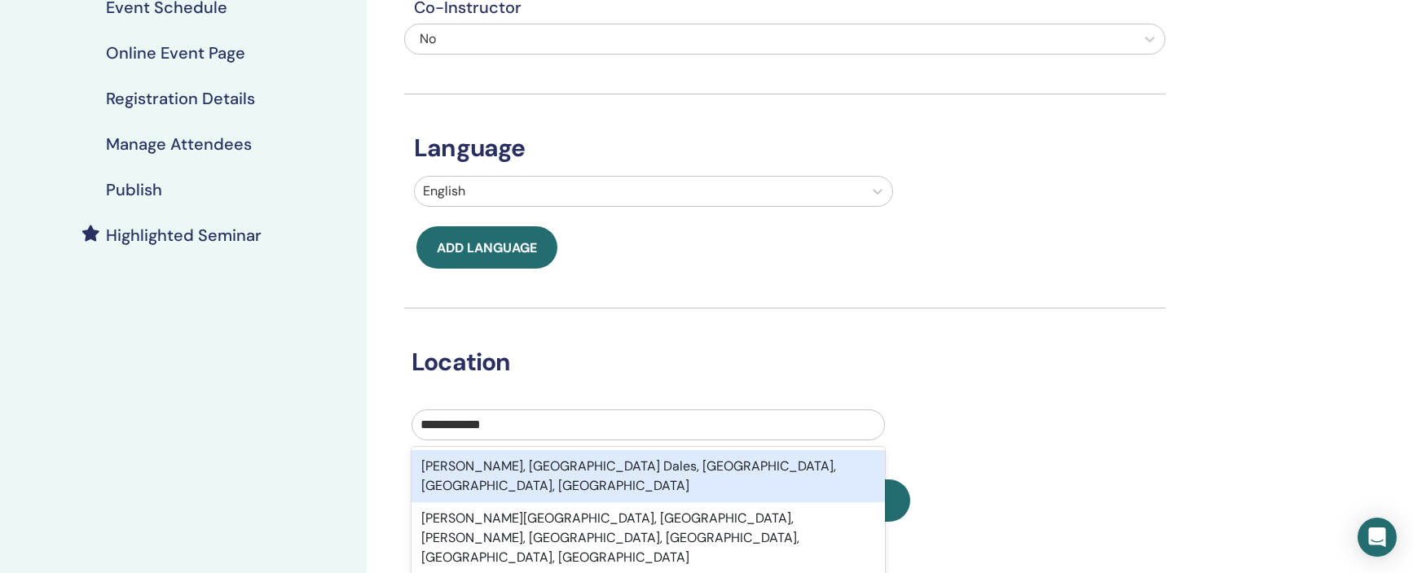
click at [514, 468] on div "Darley Dale, Derbyshire Dales, Derbyshire, England, GBR" at bounding box center [647, 476] width 473 height 52
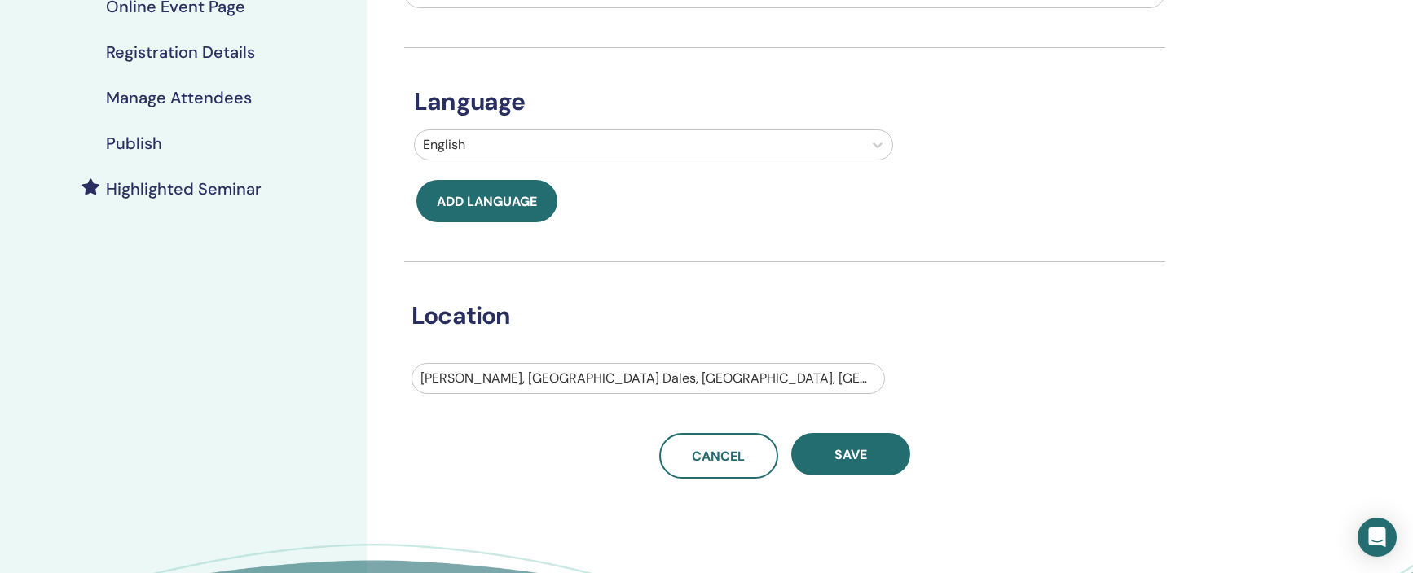
scroll to position [302, 0]
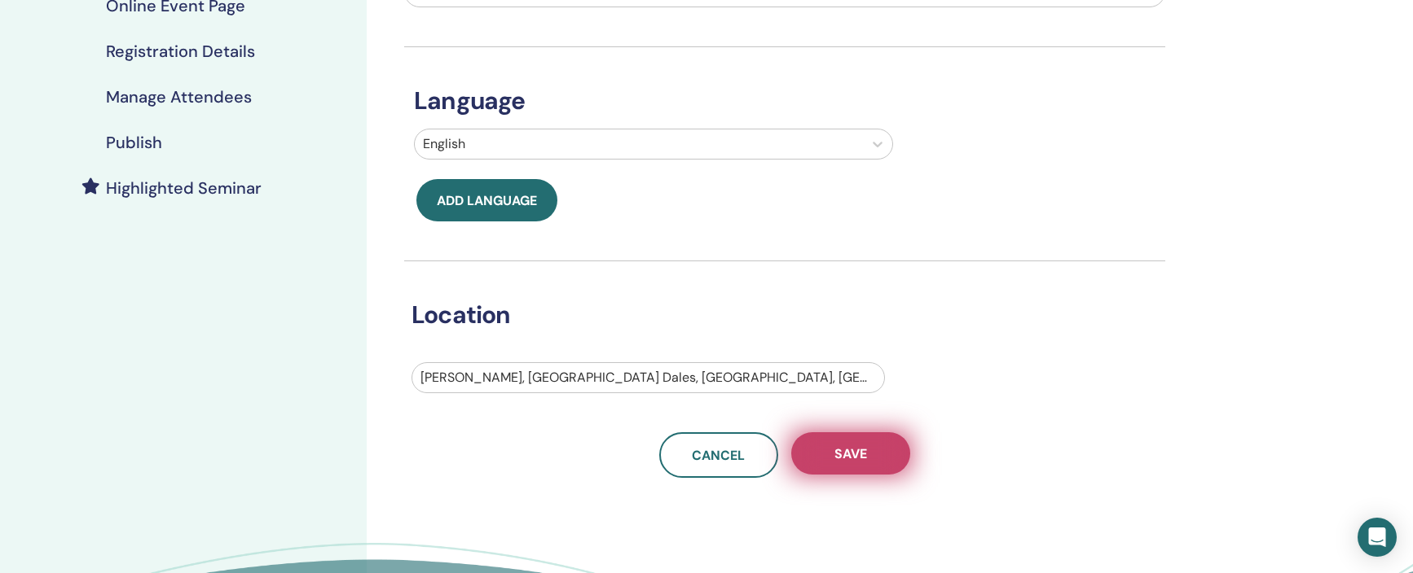
click at [872, 457] on button "Save" at bounding box center [850, 454] width 119 height 42
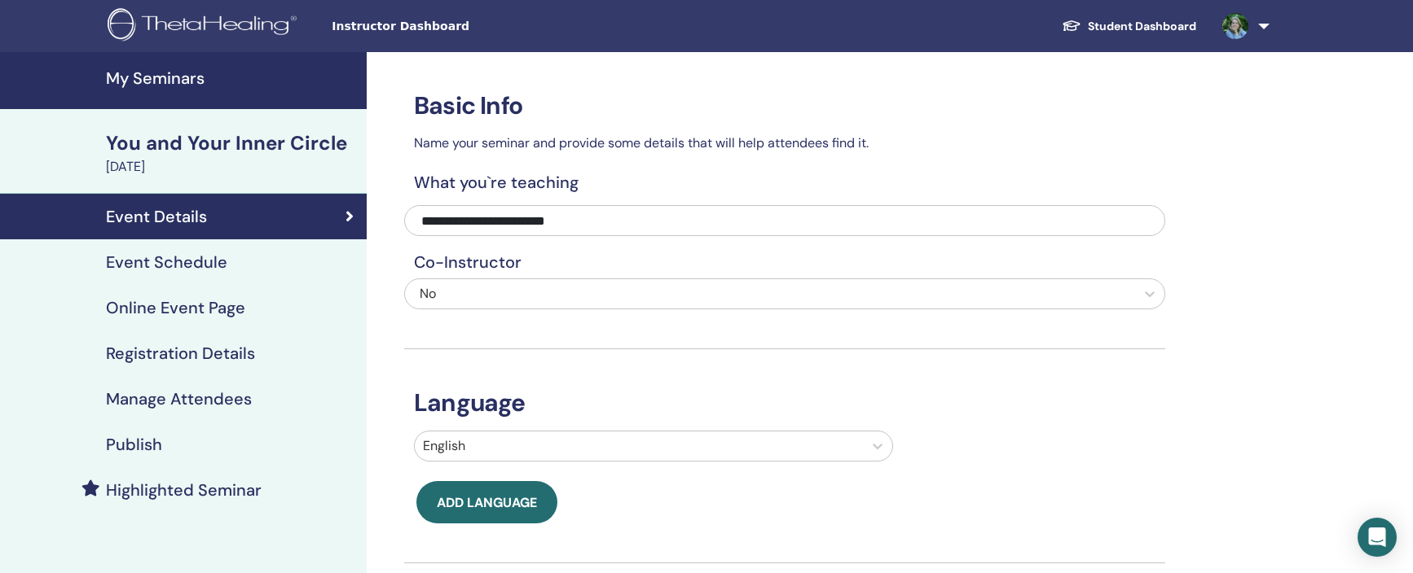
click at [179, 268] on h4 "Event Schedule" at bounding box center [166, 263] width 121 height 20
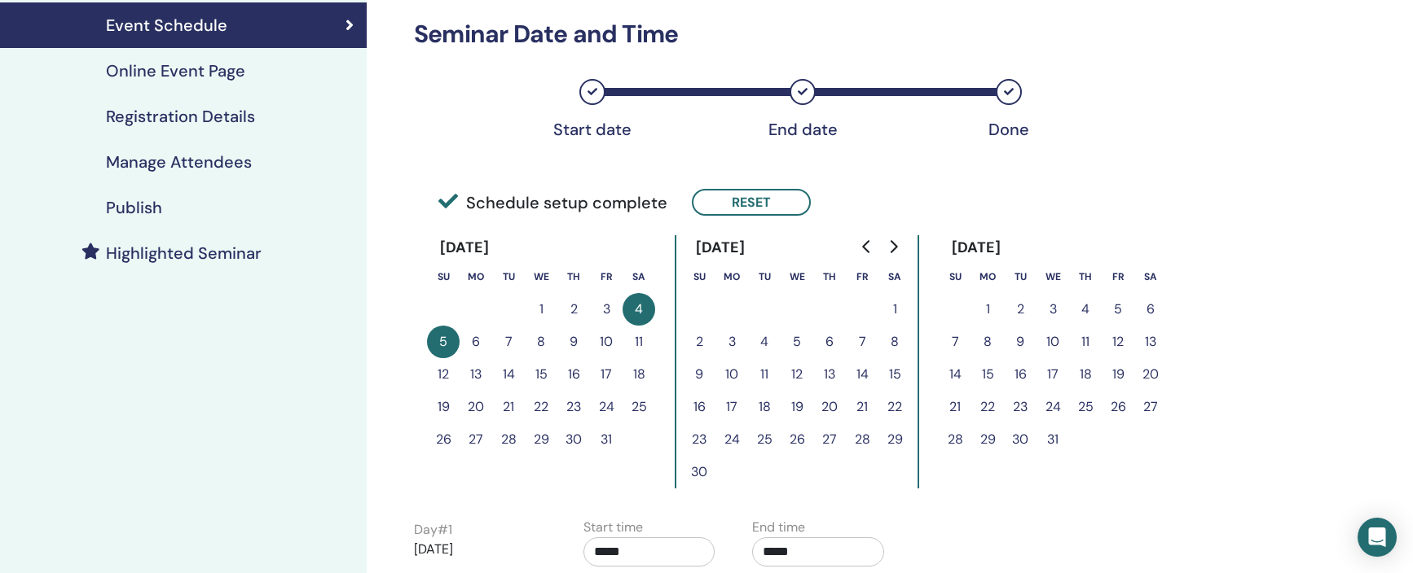
scroll to position [161, 0]
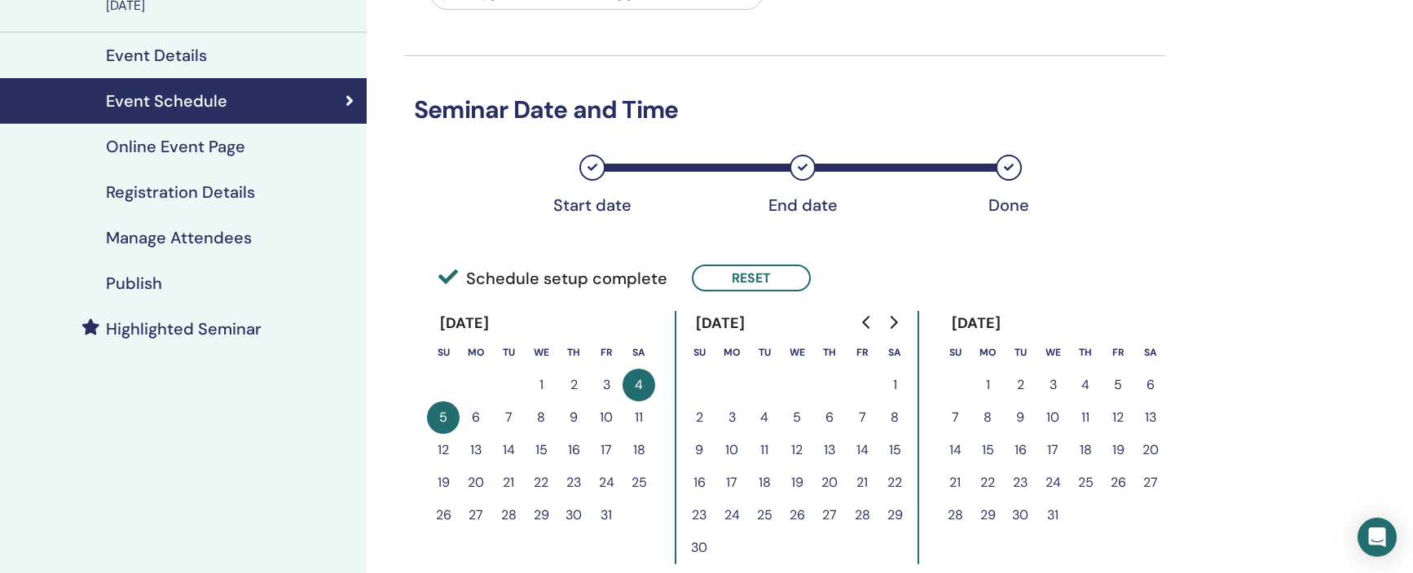
click at [142, 144] on h4 "Online Event Page" at bounding box center [175, 147] width 139 height 20
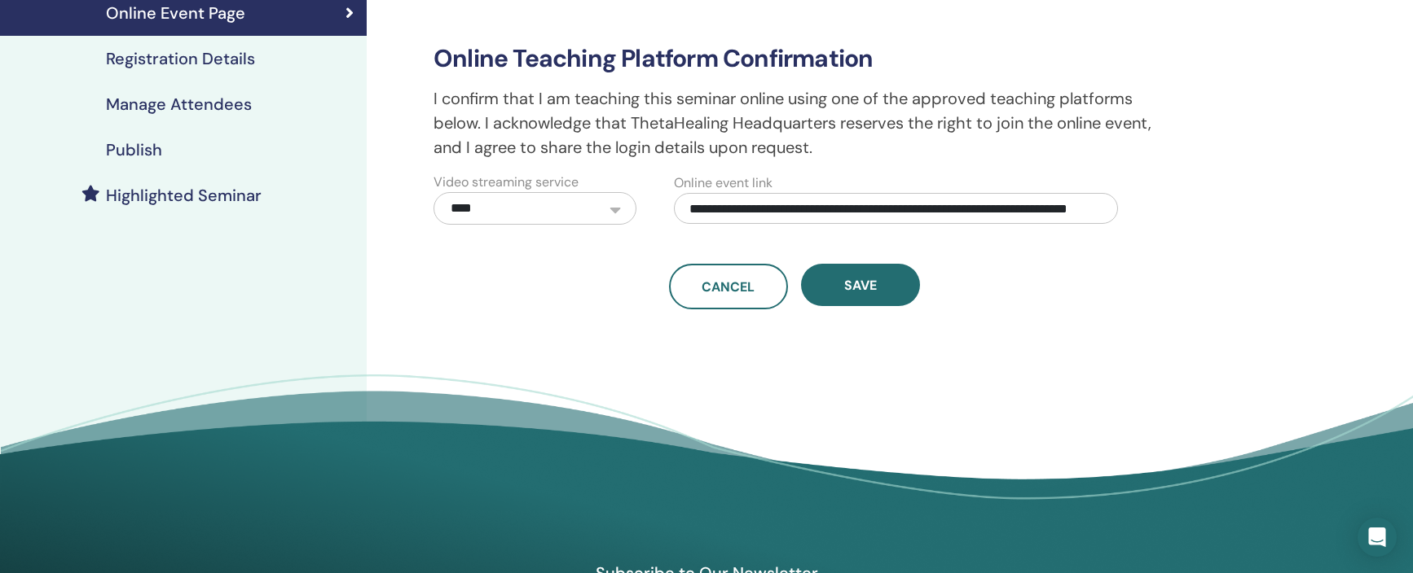
scroll to position [204, 0]
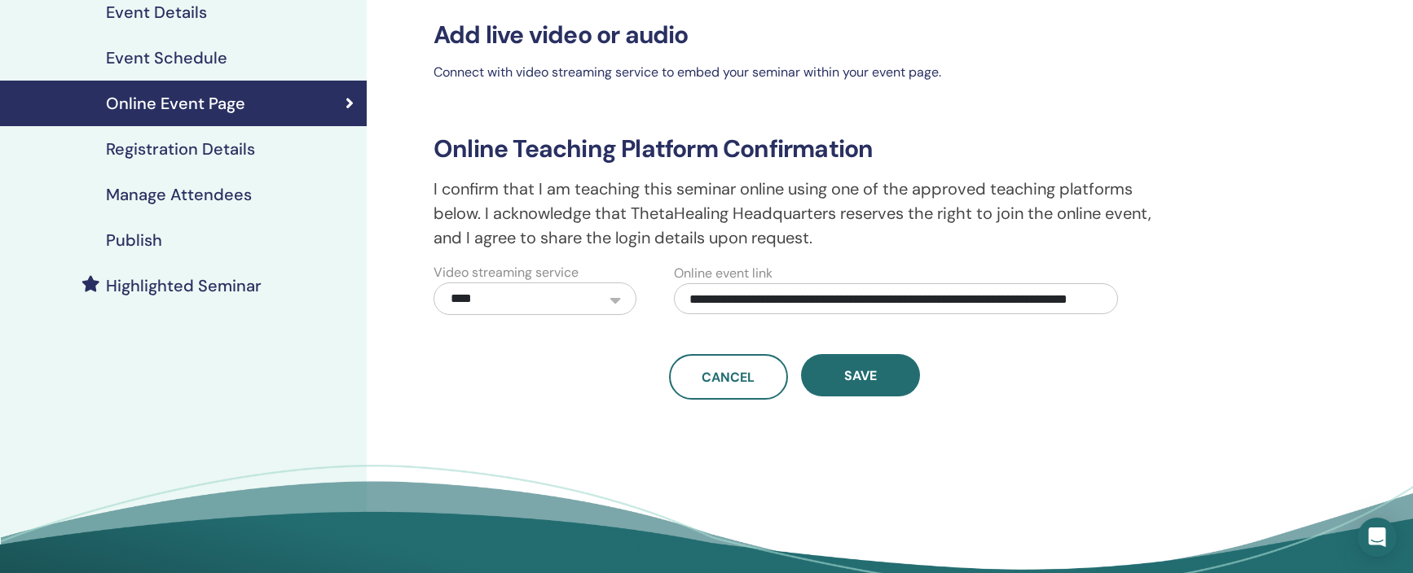
click at [612, 297] on select "**********" at bounding box center [534, 299] width 203 height 33
click at [433, 283] on select "**********" at bounding box center [534, 299] width 203 height 33
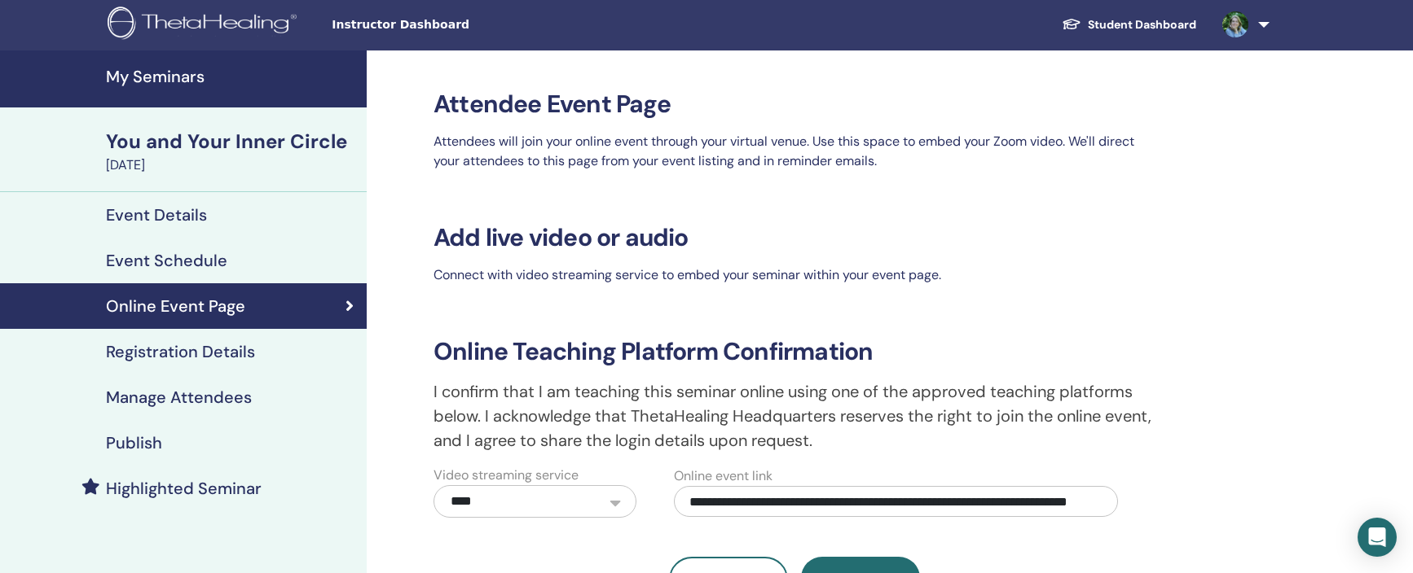
scroll to position [0, 0]
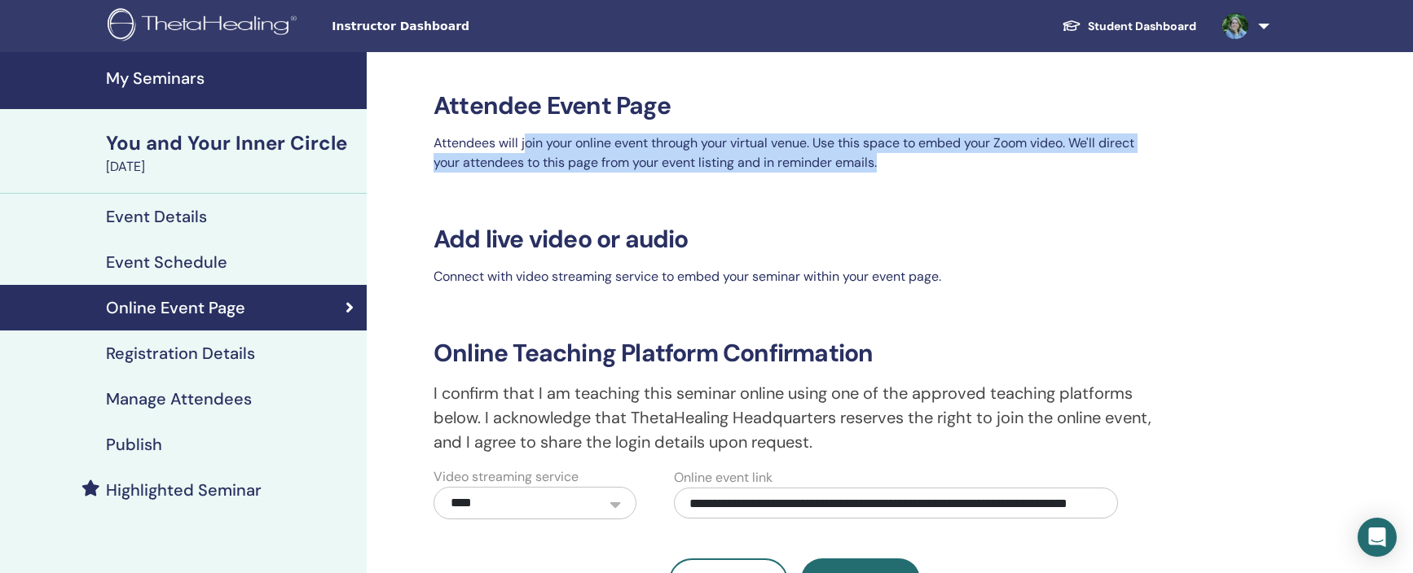
drag, startPoint x: 528, startPoint y: 142, endPoint x: 1001, endPoint y: 169, distance: 474.1
click at [1001, 169] on p "Attendees will join your online event through your virtual venue. Use this spac…" at bounding box center [794, 153] width 741 height 39
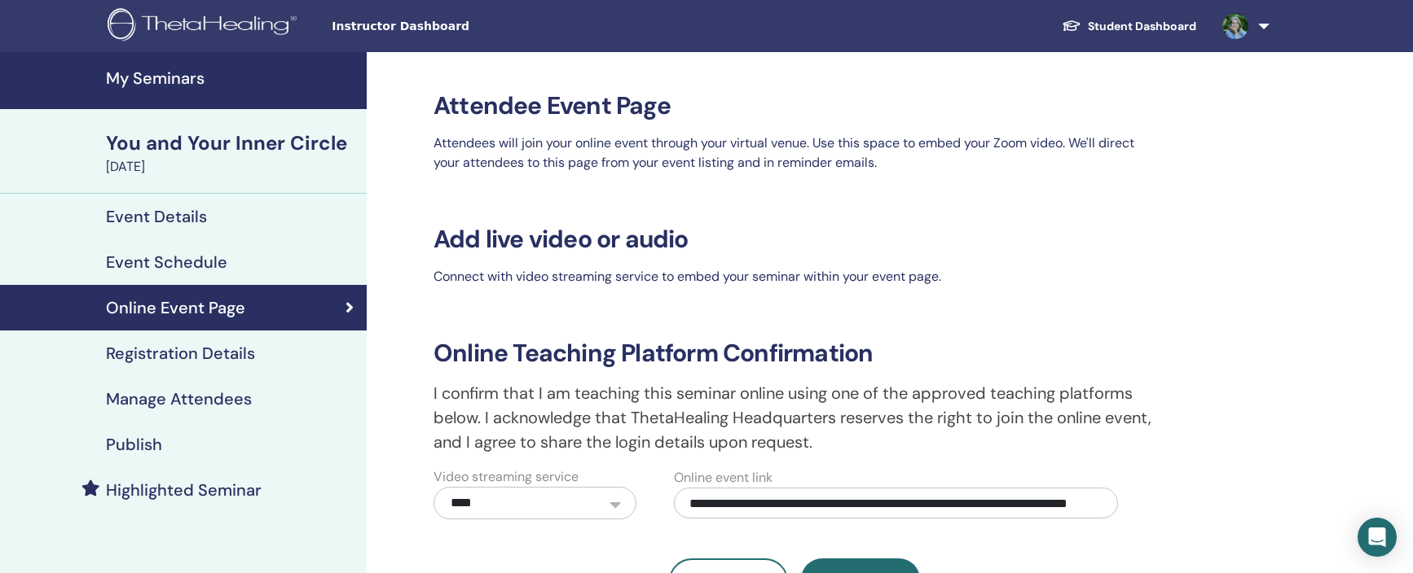
click at [145, 367] on link "Registration Details" at bounding box center [183, 354] width 367 height 46
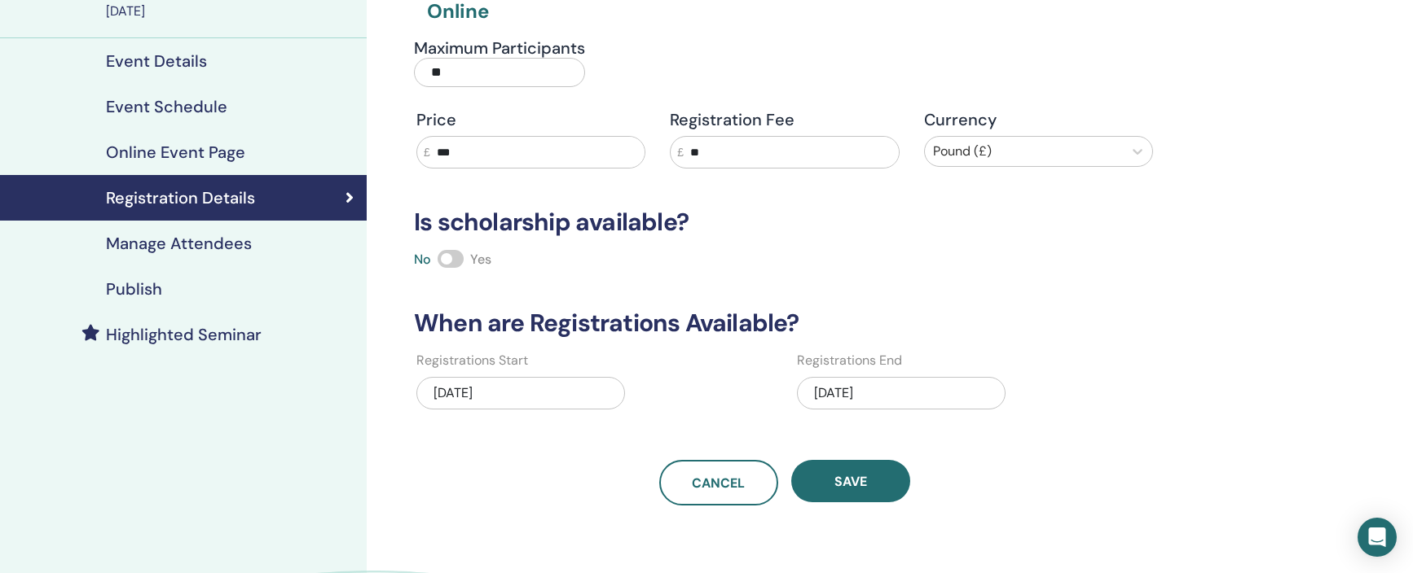
scroll to position [165, 0]
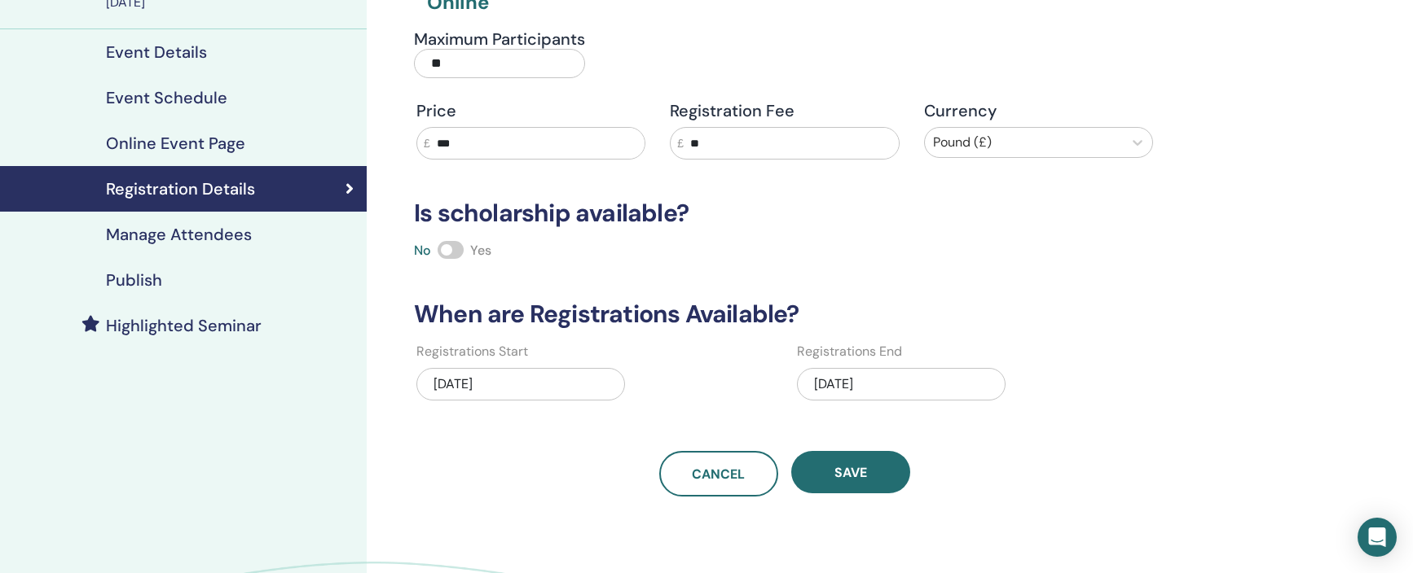
click at [447, 248] on span at bounding box center [450, 250] width 26 height 18
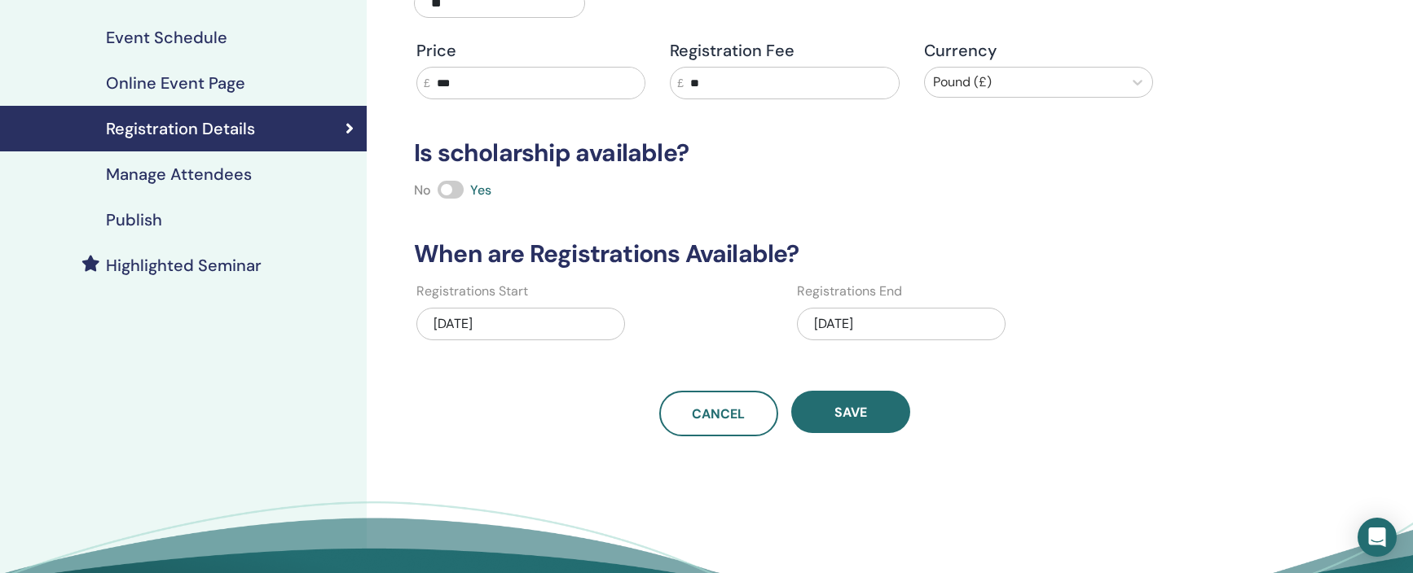
scroll to position [226, 0]
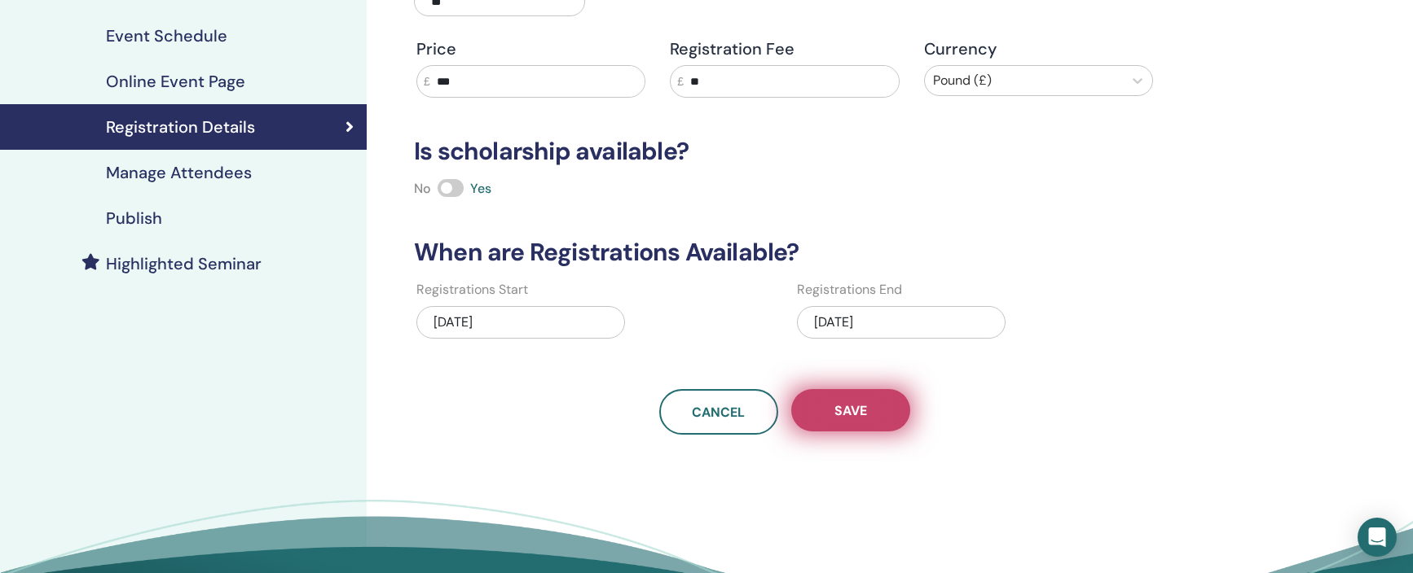
click at [841, 403] on span "Save" at bounding box center [850, 410] width 33 height 17
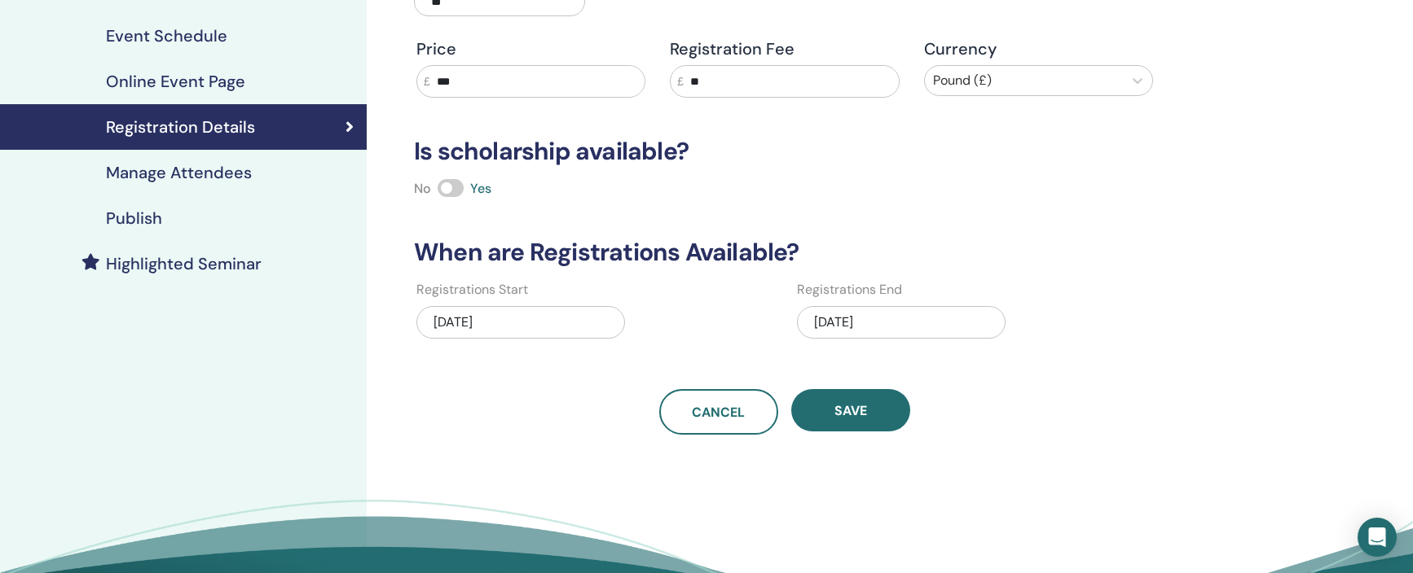
click at [175, 180] on h4 "Manage Attendees" at bounding box center [179, 173] width 146 height 20
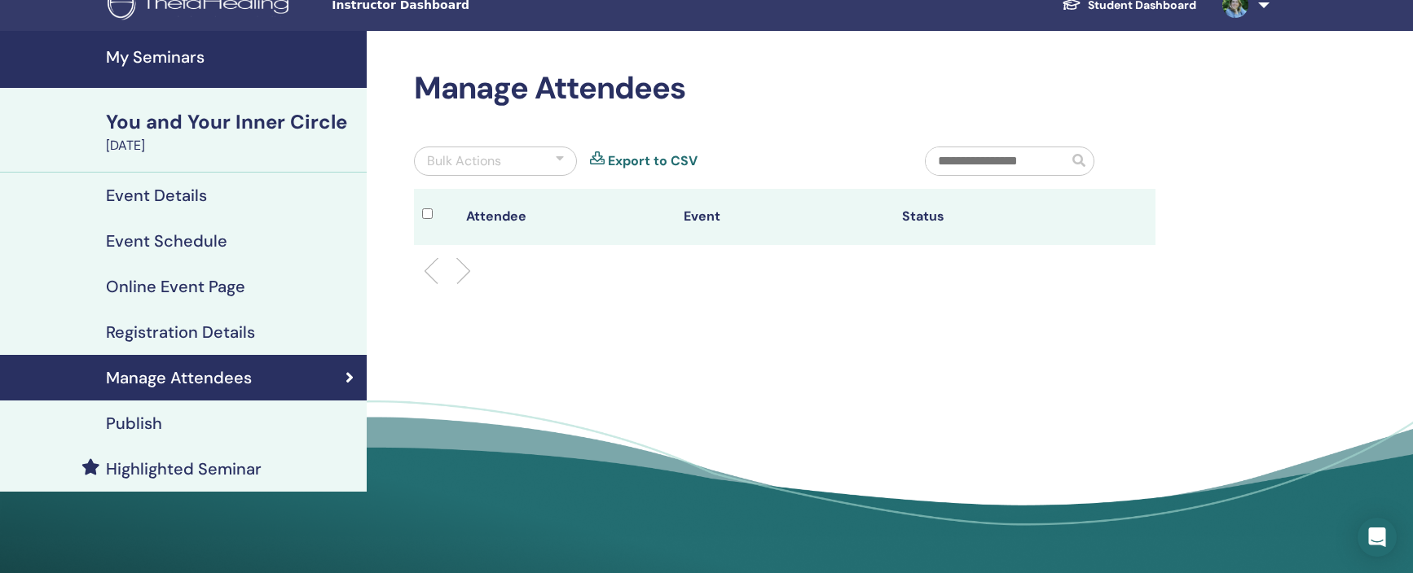
scroll to position [2, 0]
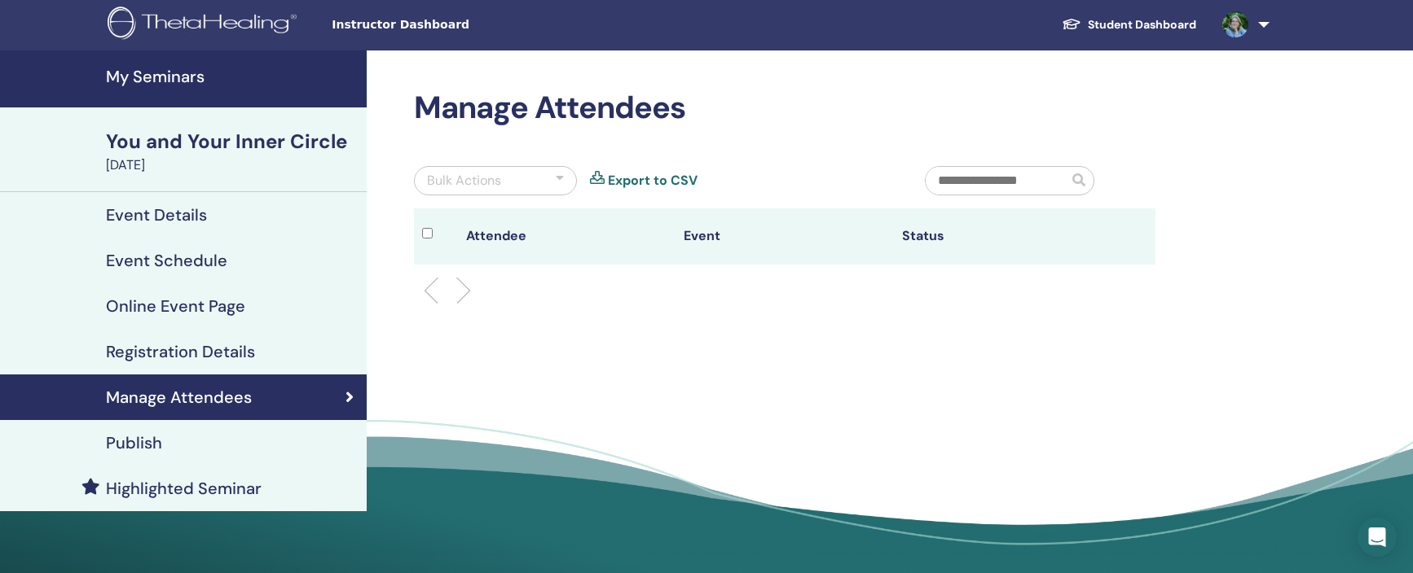
click at [174, 439] on div "Publish" at bounding box center [183, 443] width 341 height 20
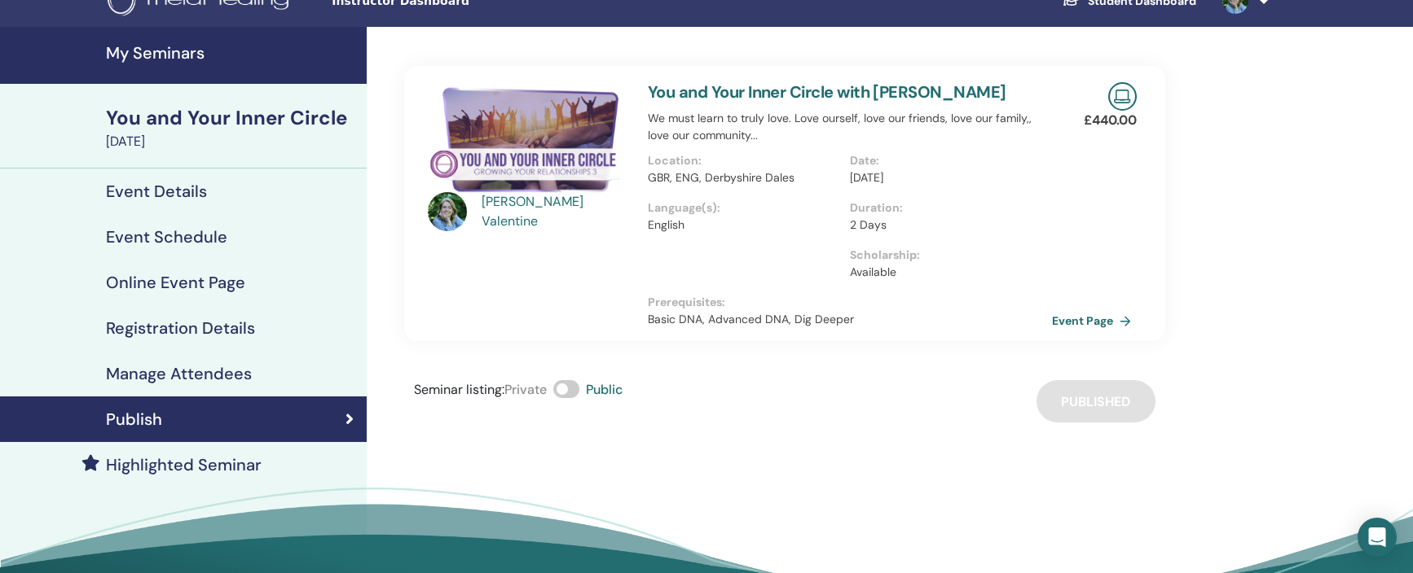
scroll to position [29, 0]
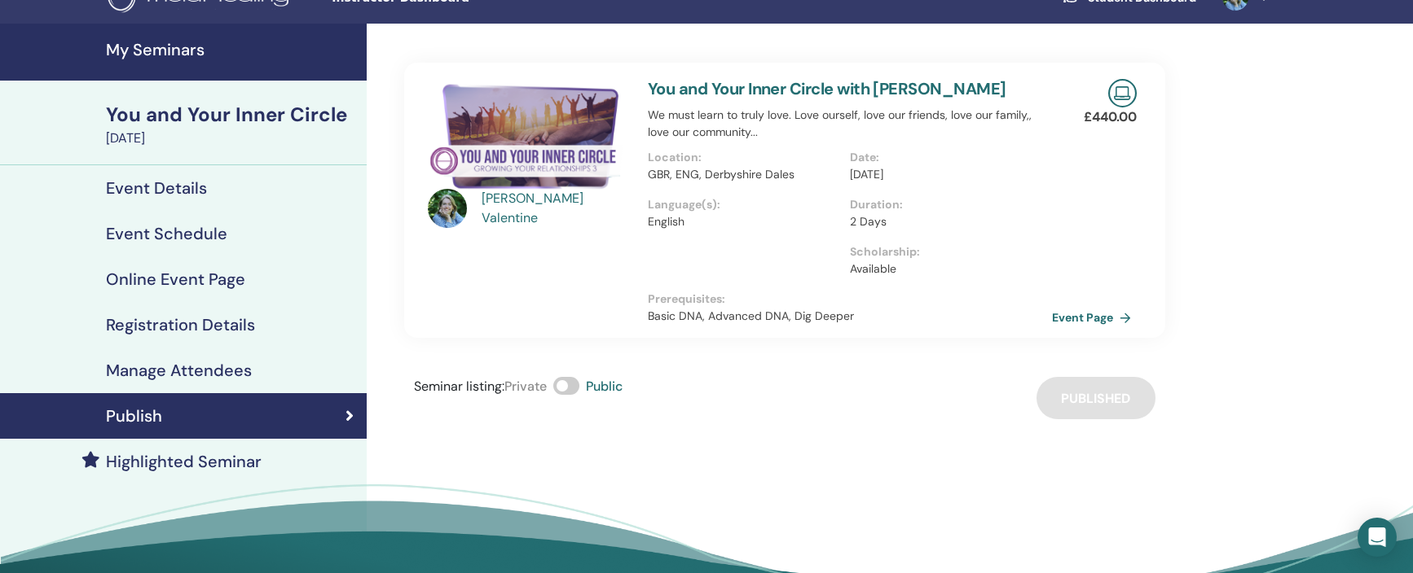
click at [217, 459] on h4 "Highlighted Seminar" at bounding box center [184, 462] width 156 height 20
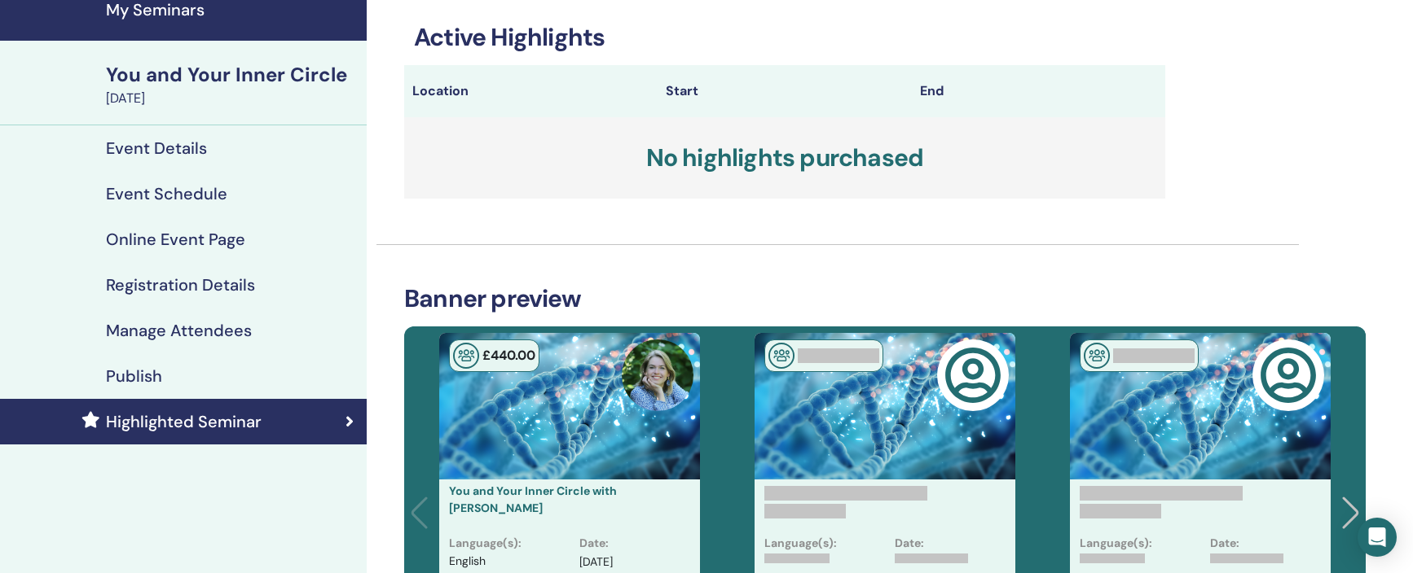
scroll to position [57, 0]
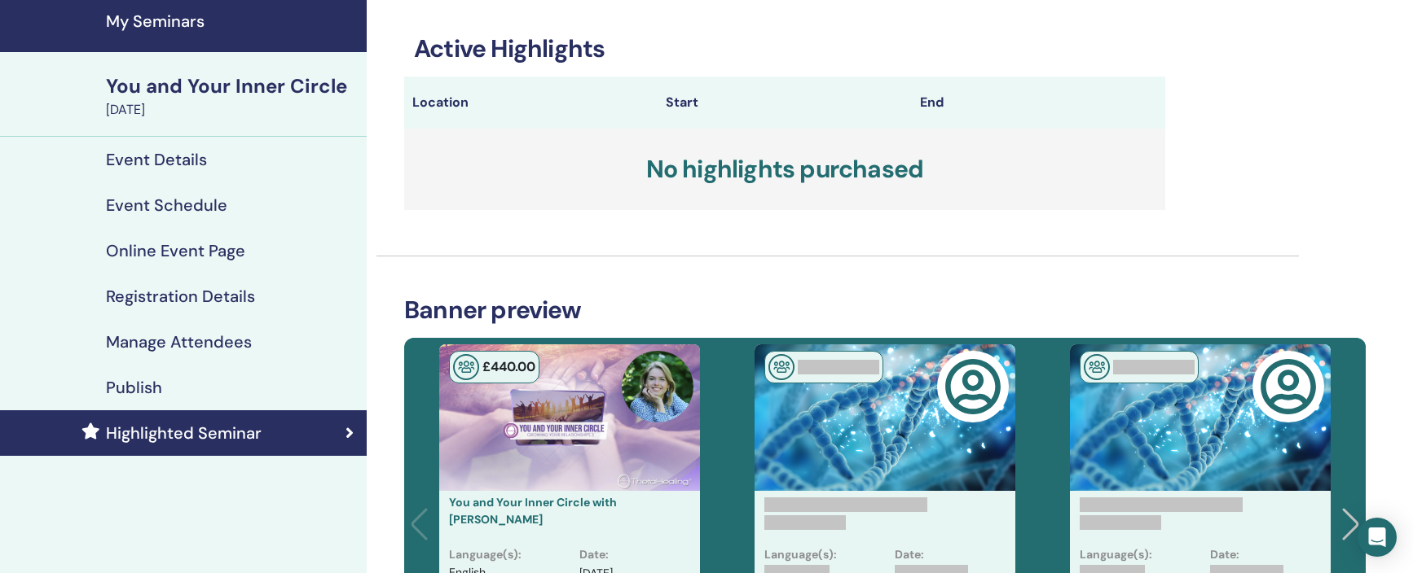
click at [174, 159] on h4 "Event Details" at bounding box center [156, 160] width 101 height 20
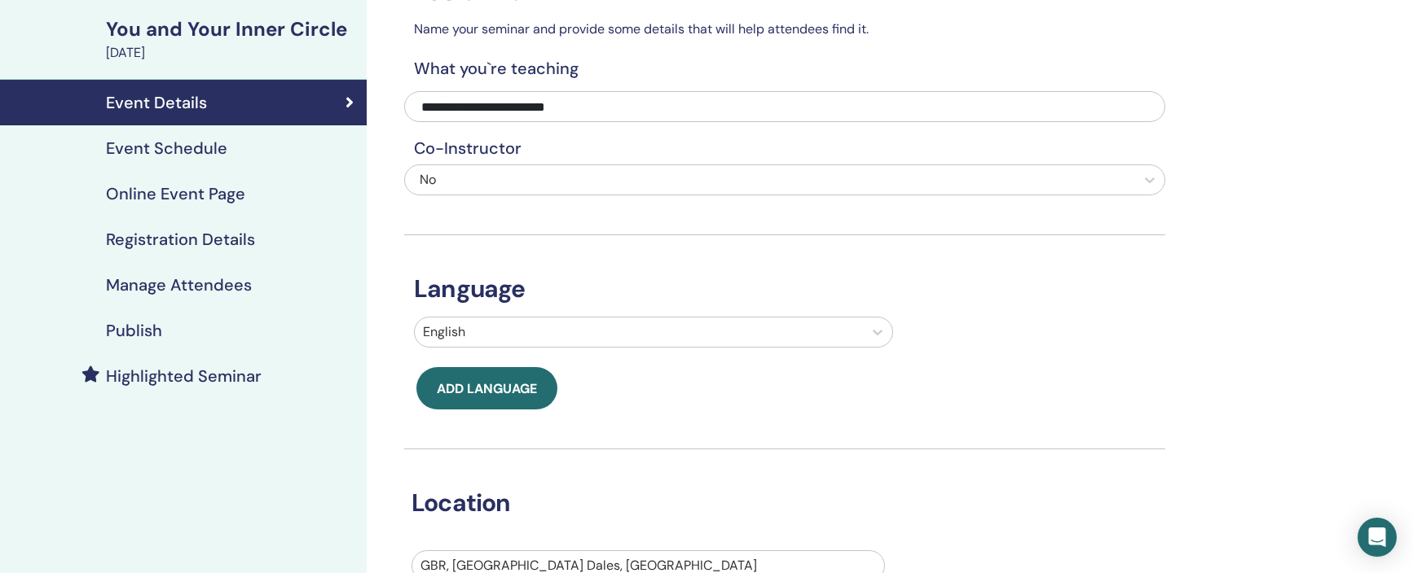
scroll to position [110, 0]
